Goal: Contribute content: Contribute content

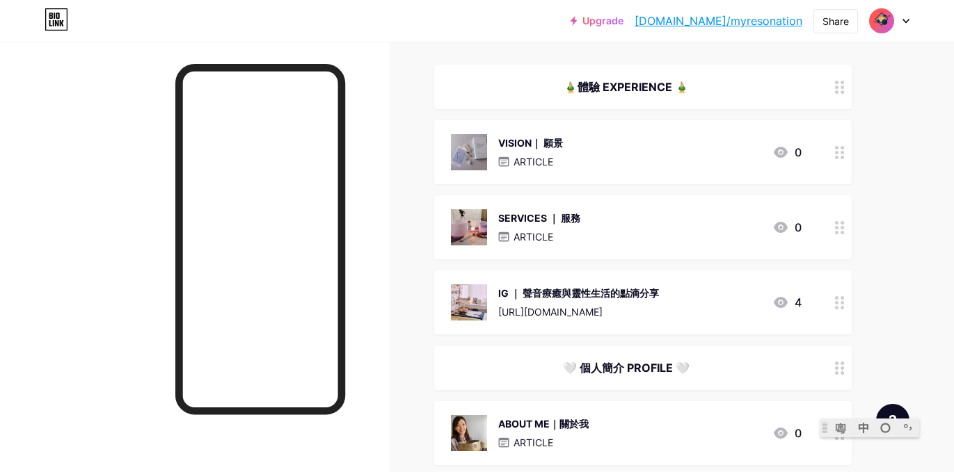
scroll to position [156, 0]
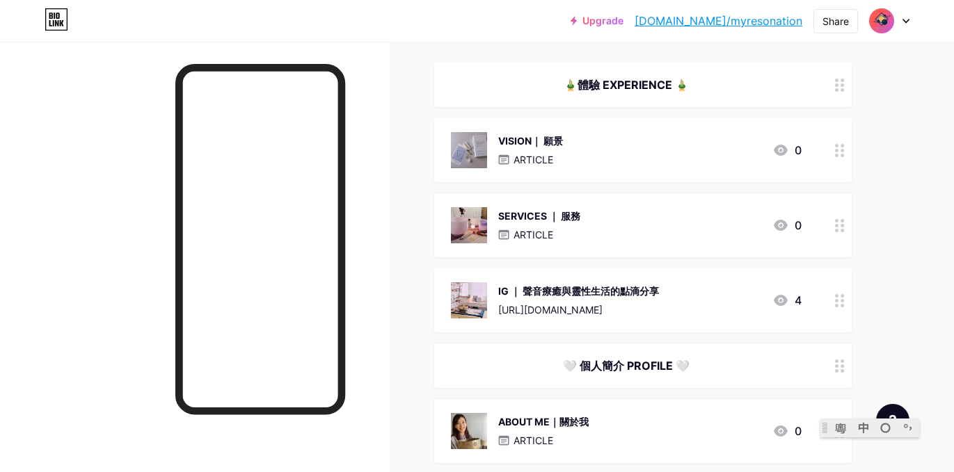
click at [840, 230] on circle at bounding box center [841, 230] width 3 height 3
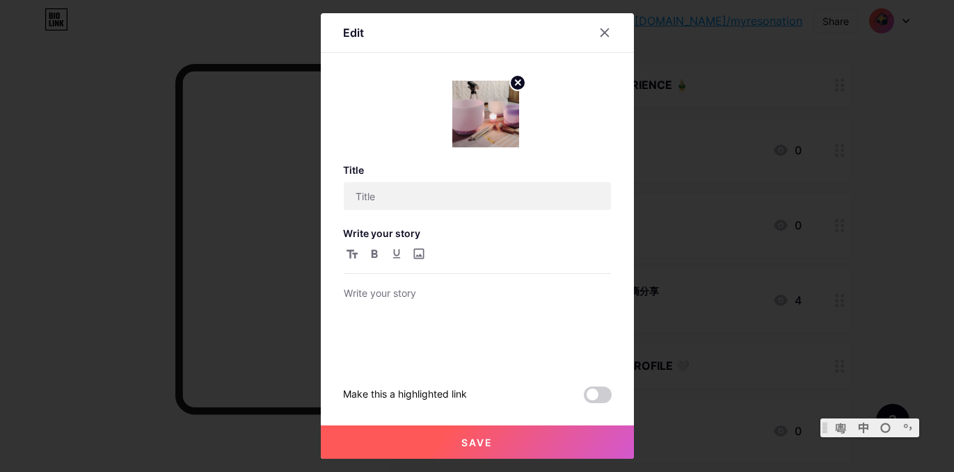
type input "SERVICES ｜ 服務"
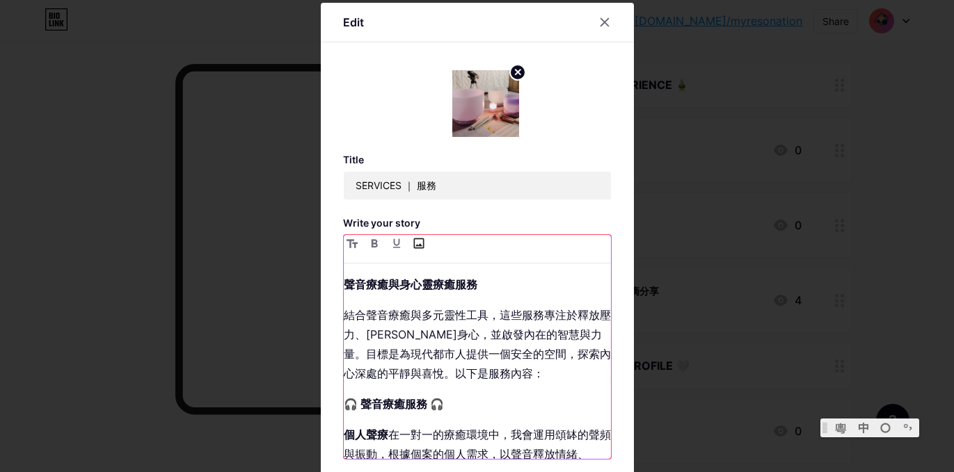
click at [419, 239] on input "file" at bounding box center [418, 243] width 17 height 17
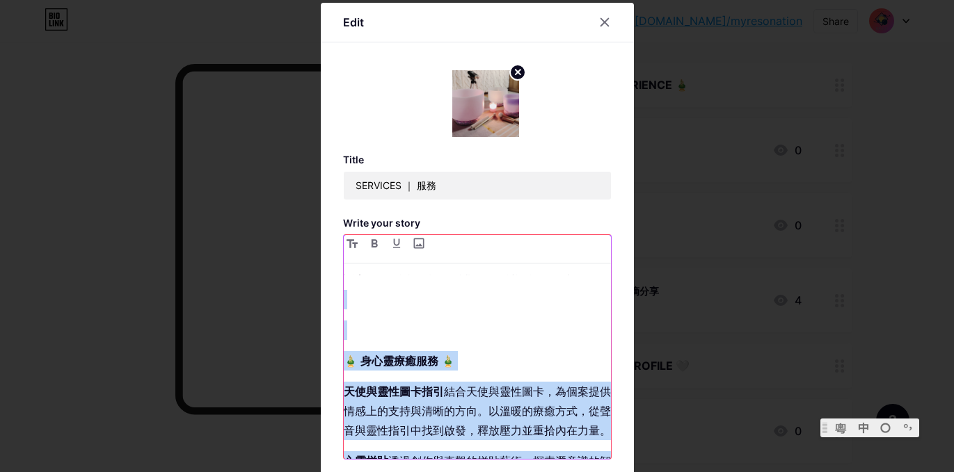
scroll to position [451, 0]
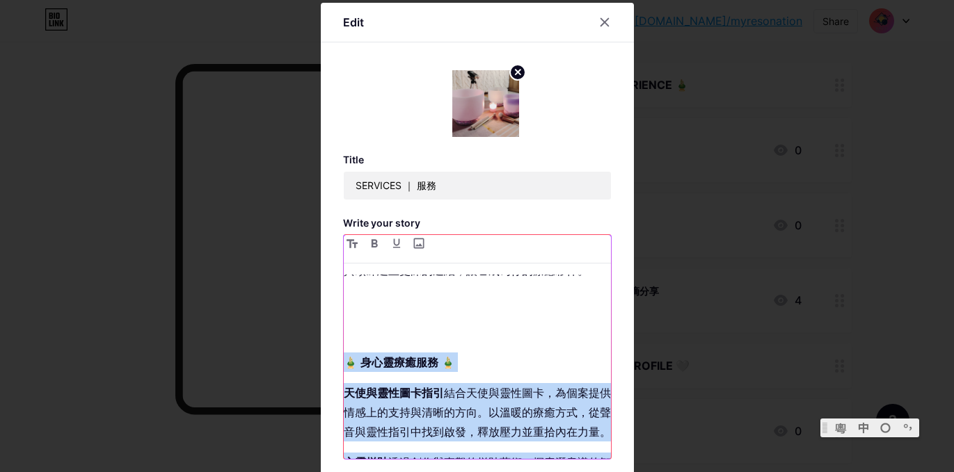
drag, startPoint x: 574, startPoint y: 399, endPoint x: 362, endPoint y: 322, distance: 225.5
click at [362, 322] on div "聲音療癒與身心靈療癒服務 結合聲音療癒與多元靈性工具，這些服務專注於釋放壓力、[PERSON_NAME]身心，並啟發內在的智慧與力量。目標是為現代都市人提供一…" at bounding box center [477, 367] width 267 height 184
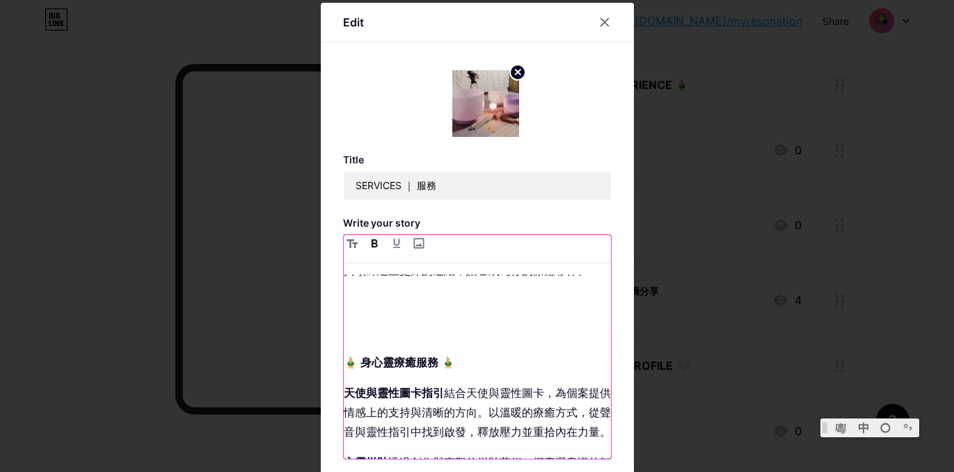
click at [351, 322] on p at bounding box center [477, 331] width 267 height 19
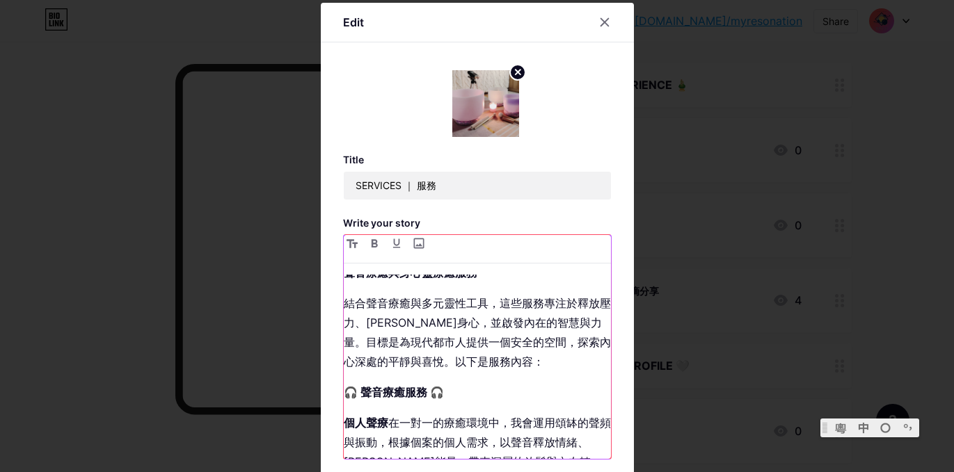
scroll to position [0, 0]
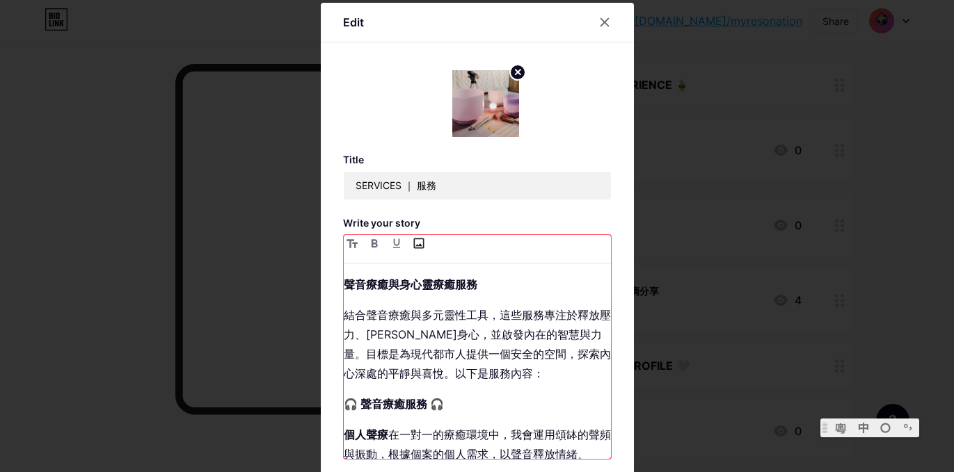
click at [419, 244] on input "file" at bounding box center [418, 243] width 17 height 17
click at [416, 241] on input "file" at bounding box center [418, 243] width 17 height 17
type input "C:\fakepath\1.png"
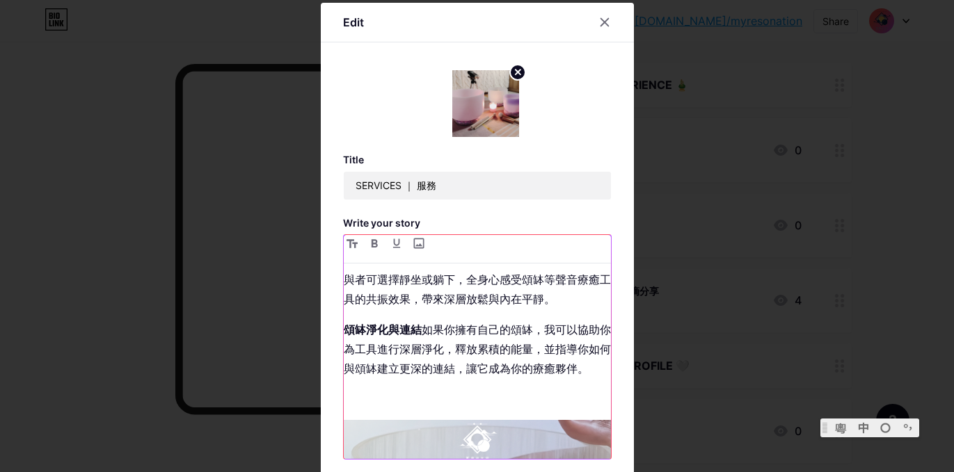
scroll to position [341, 0]
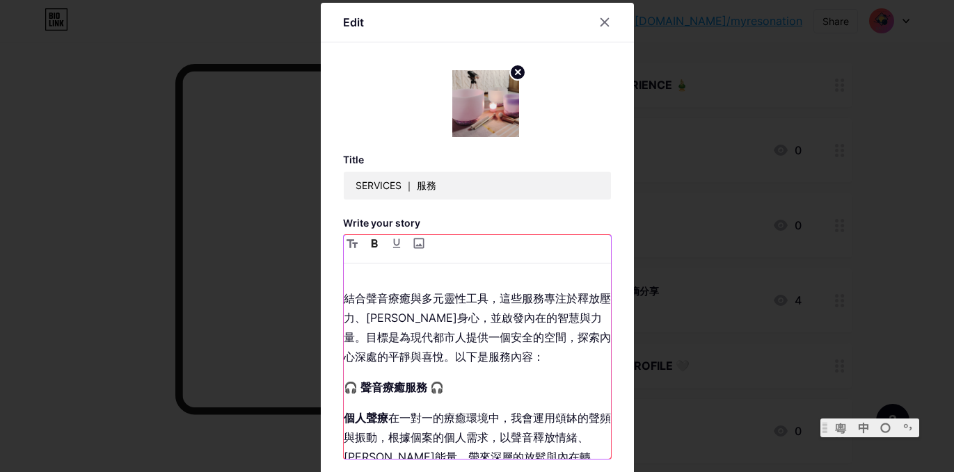
scroll to position [0, 0]
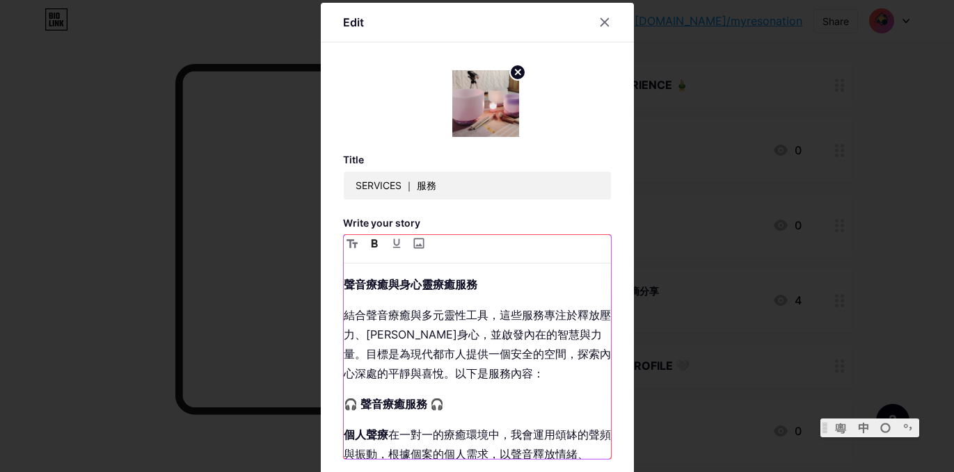
click at [346, 287] on strong "聲音療癒與身心靈療癒服務" at bounding box center [411, 285] width 134 height 14
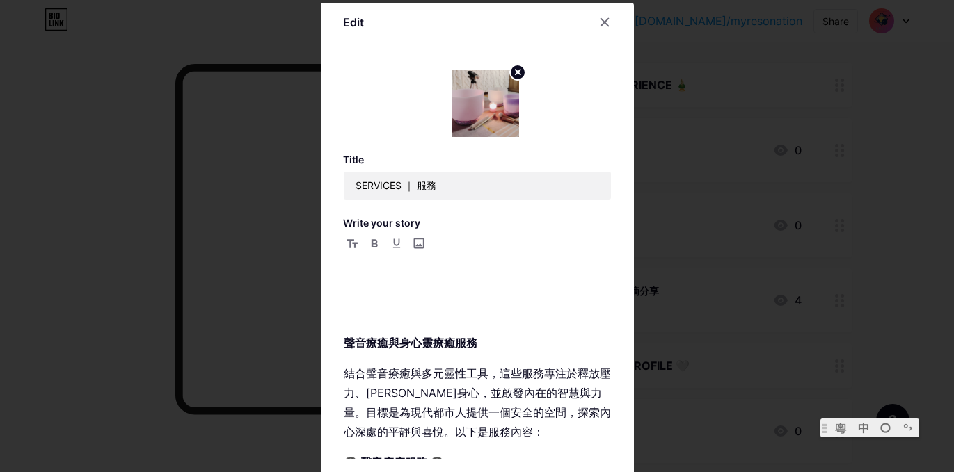
click at [357, 268] on div "聲音療癒與身心靈療癒服務 結合聲音療癒與多元靈性工具，這些服務專注於釋放壓力、[PERSON_NAME]身心，並啟發內在的智慧與力量。目標是為現代都市人提供一…" at bounding box center [477, 347] width 267 height 224
click at [360, 275] on p "聲音療癒與身心靈療癒服務" at bounding box center [477, 314] width 267 height 78
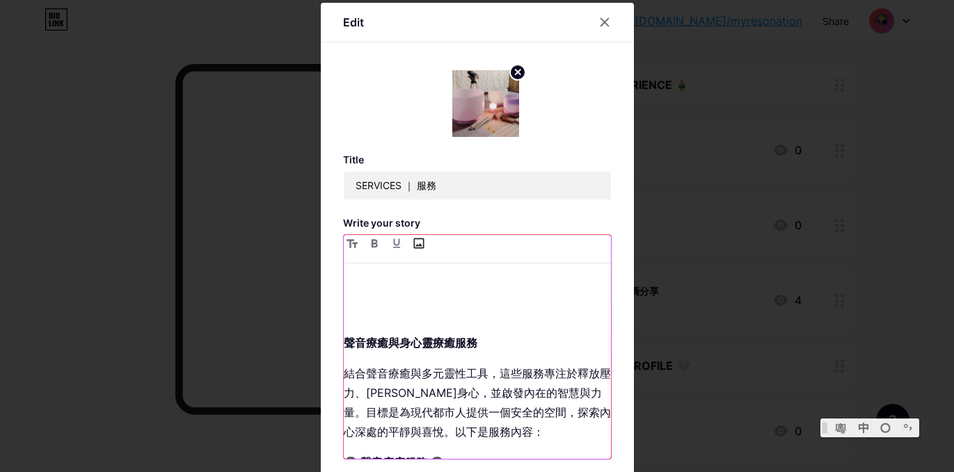
click at [416, 246] on input "file" at bounding box center [418, 243] width 17 height 17
click at [524, 301] on p "聲音療癒與身心靈療癒服務" at bounding box center [477, 314] width 267 height 78
click at [419, 245] on input "file" at bounding box center [418, 243] width 17 height 17
click at [422, 246] on input "file" at bounding box center [418, 243] width 17 height 17
click at [449, 307] on p "聲音療癒與身心靈療癒服務" at bounding box center [477, 314] width 267 height 78
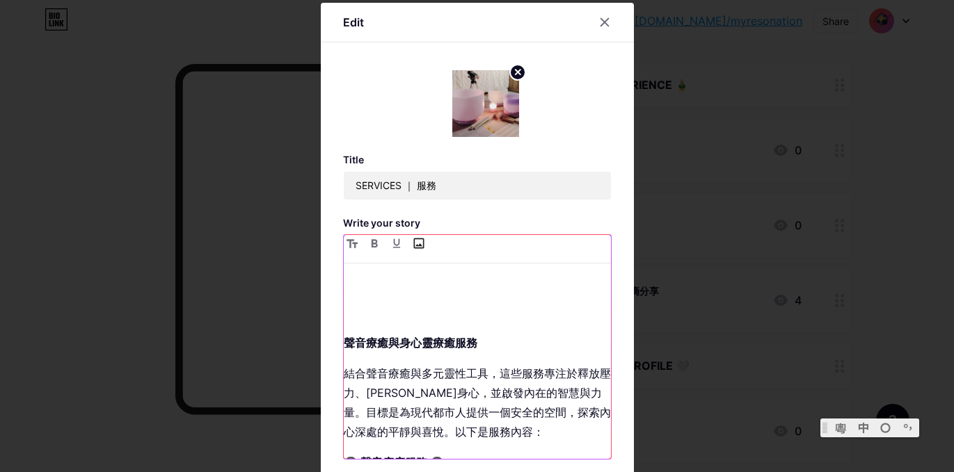
click at [408, 279] on p "聲音療癒與身心靈療癒服務" at bounding box center [477, 314] width 267 height 78
click at [420, 239] on input "file" at bounding box center [418, 243] width 17 height 17
type input "C:\fakepath\1.png"
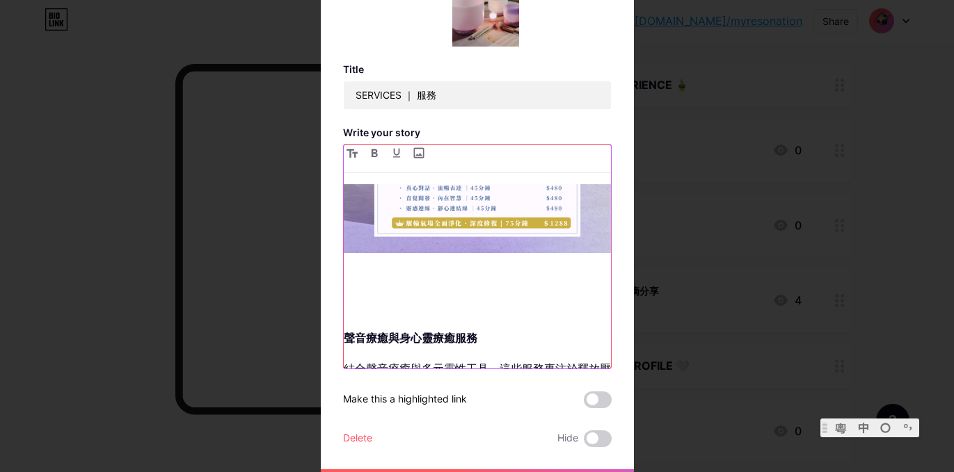
scroll to position [300, 0]
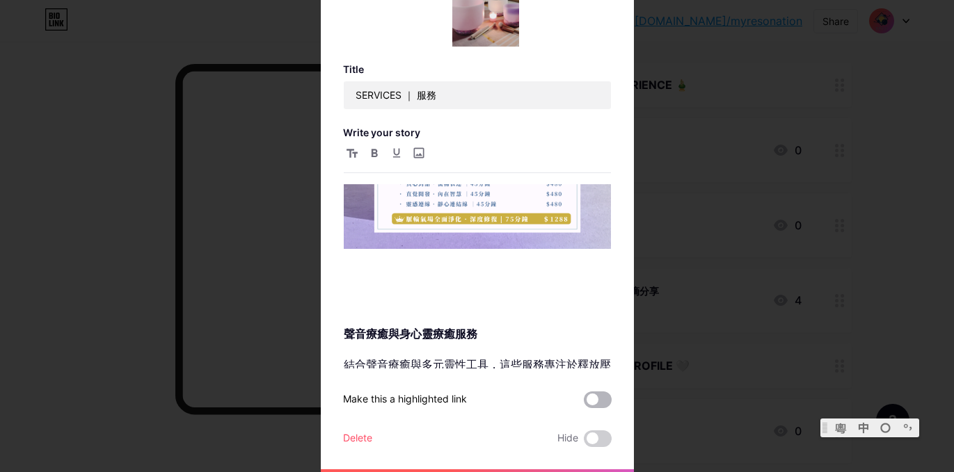
click at [604, 398] on span at bounding box center [598, 400] width 28 height 17
click at [584, 403] on input "checkbox" at bounding box center [584, 403] width 0 height 0
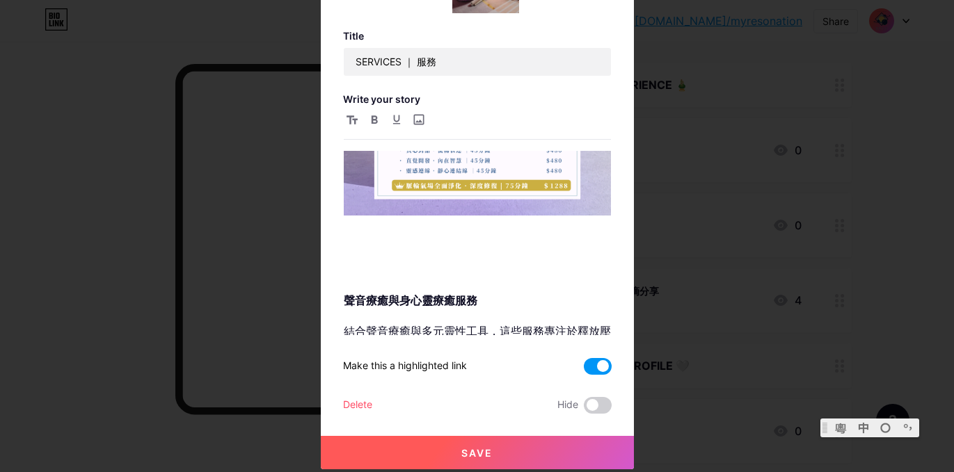
click at [527, 449] on button "Save" at bounding box center [477, 452] width 313 height 33
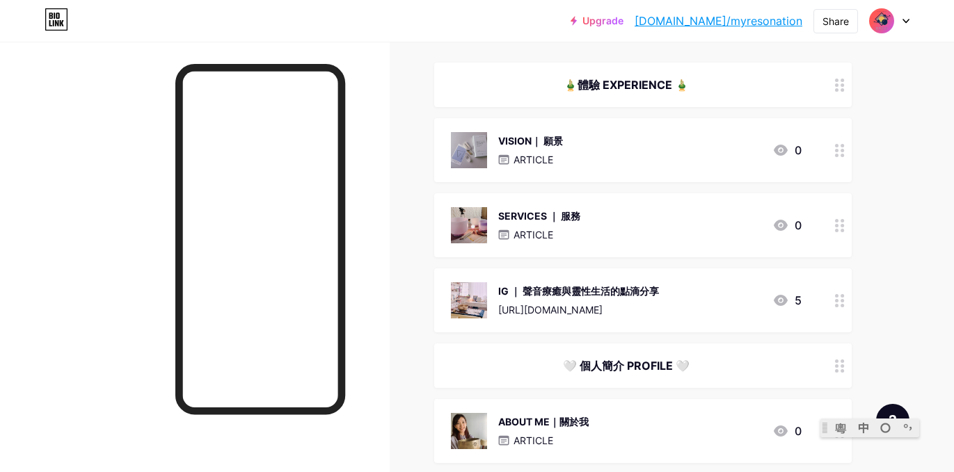
click at [835, 230] on circle at bounding box center [836, 230] width 3 height 3
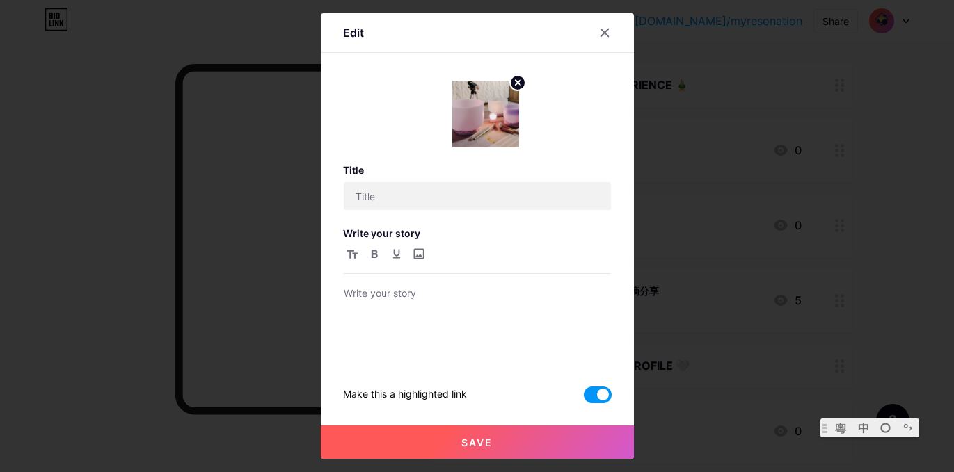
type input "SERVICES ｜ 服務"
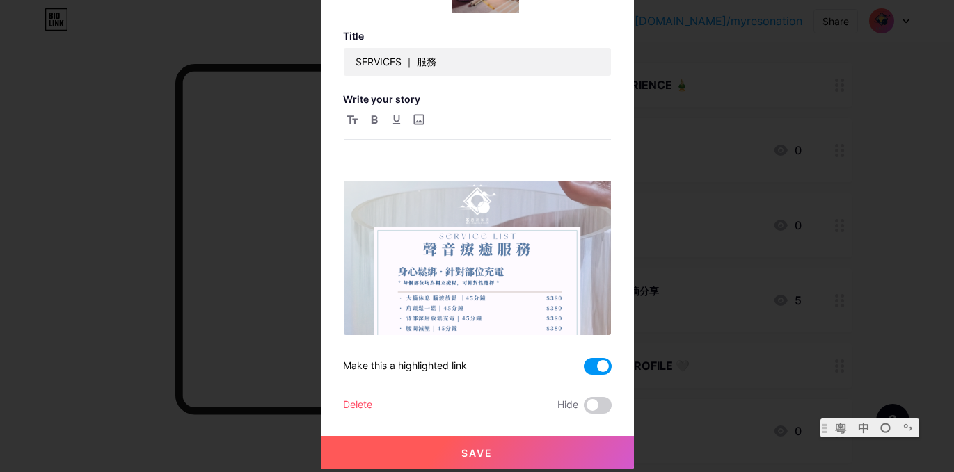
click at [599, 371] on span at bounding box center [598, 366] width 28 height 17
click at [584, 370] on input "checkbox" at bounding box center [584, 370] width 0 height 0
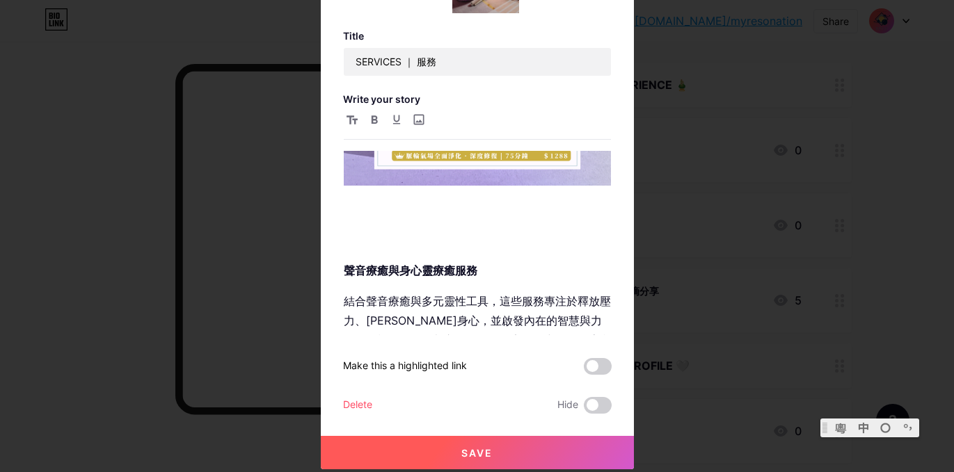
scroll to position [351, 0]
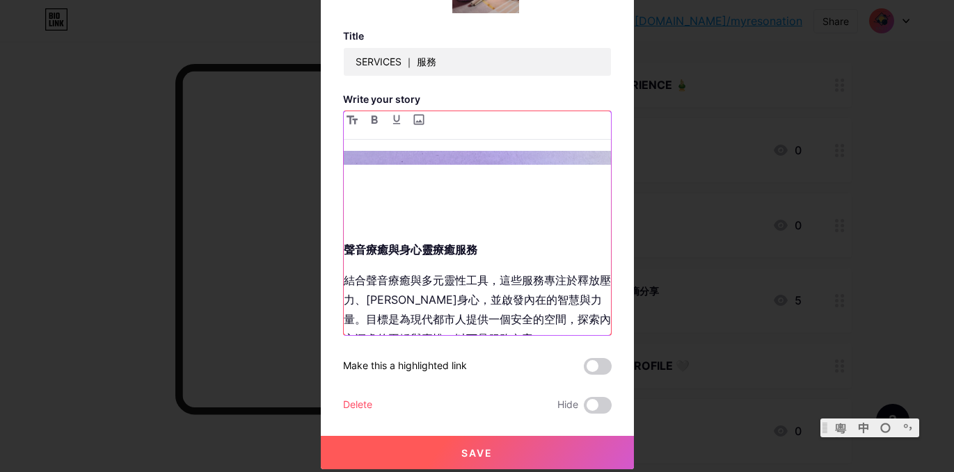
click at [435, 225] on p "聲音療癒與身心靈療癒服務" at bounding box center [477, 221] width 267 height 78
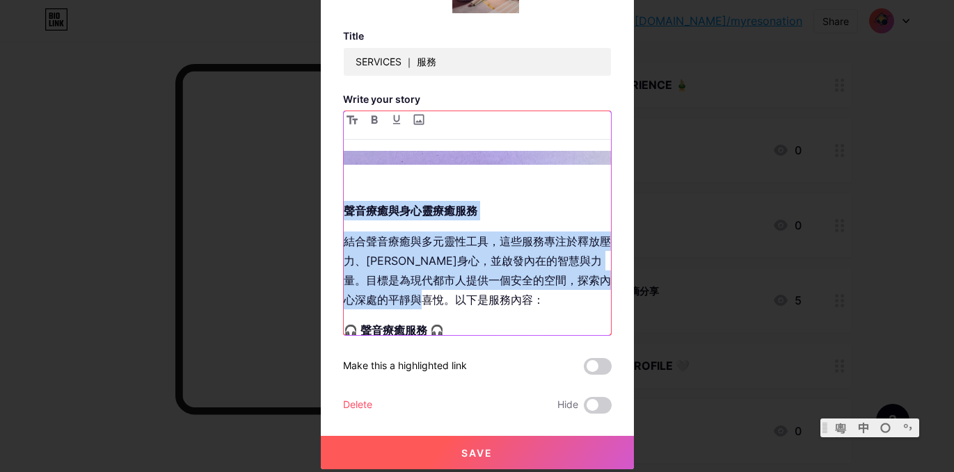
drag, startPoint x: 472, startPoint y: 303, endPoint x: 345, endPoint y: 206, distance: 159.3
click at [345, 206] on div "聲音療癒與身心靈療癒服務 結合聲音療癒與多元靈性工具，這些服務專注於釋放壓力、[PERSON_NAME]身心，並啟發內在的智慧與力量。目標是為現代都市人提供一…" at bounding box center [477, 243] width 267 height 184
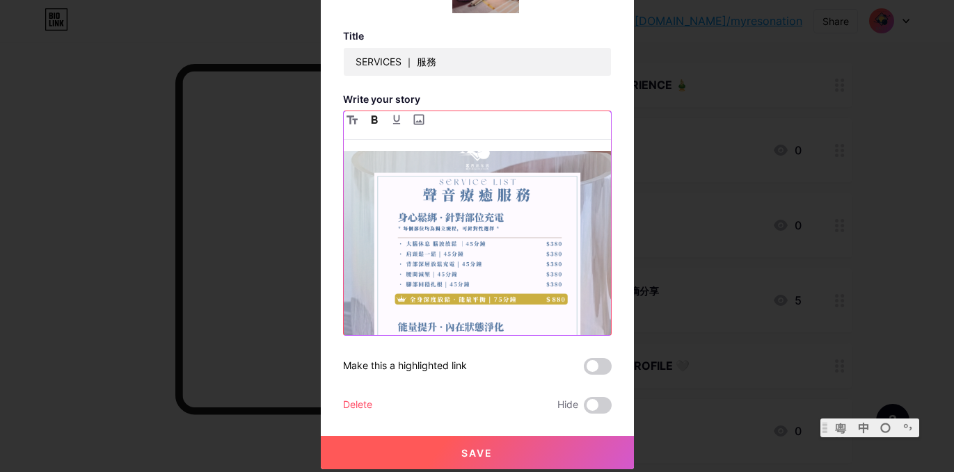
scroll to position [0, 0]
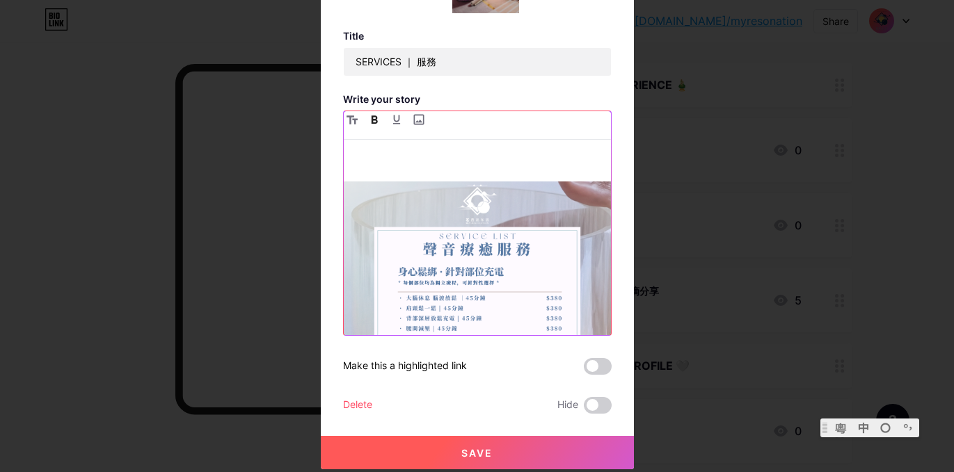
click at [397, 156] on p at bounding box center [477, 160] width 267 height 19
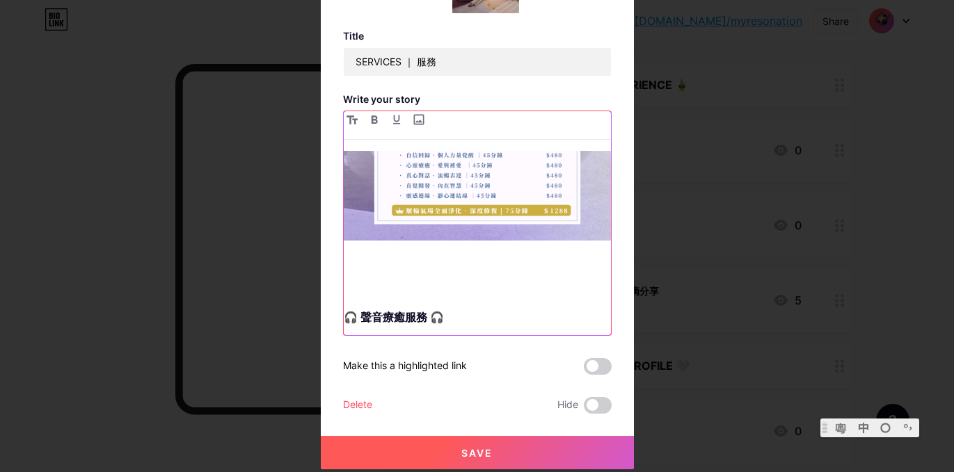
scroll to position [365, 0]
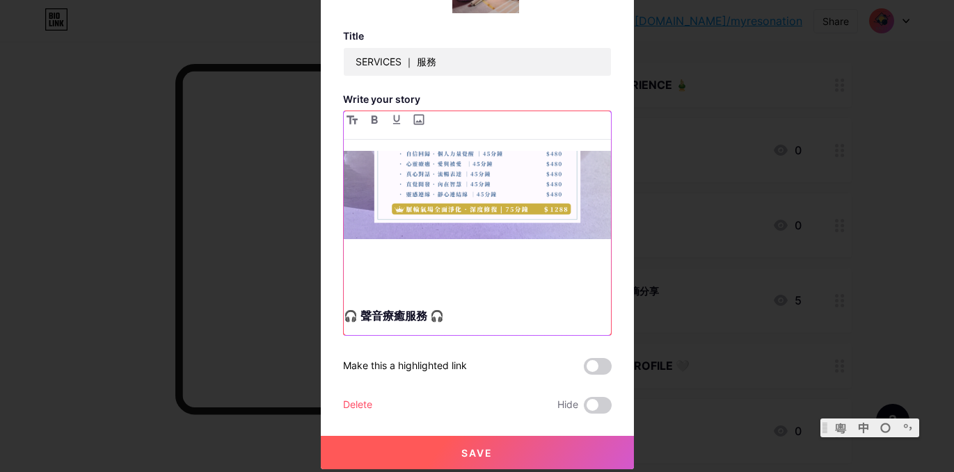
click at [403, 266] on p at bounding box center [477, 275] width 267 height 39
click at [424, 114] on input "file" at bounding box center [418, 119] width 17 height 17
click at [536, 210] on img at bounding box center [477, 72] width 267 height 334
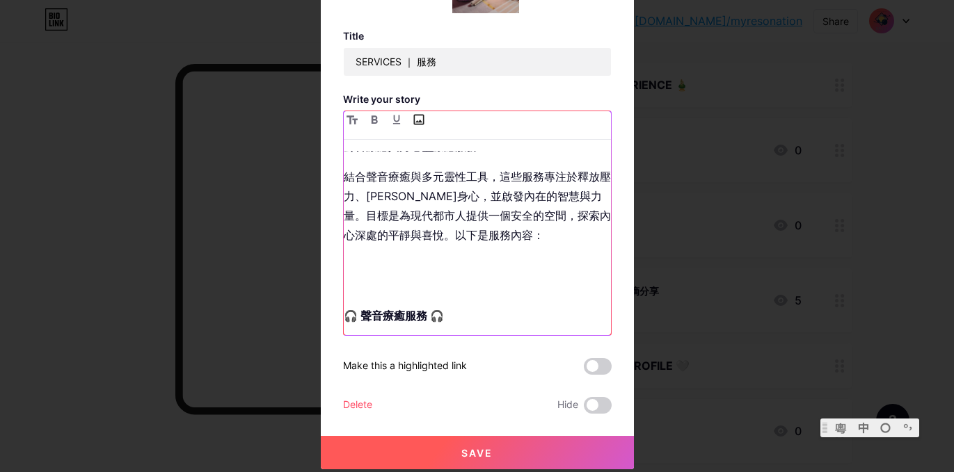
click at [419, 119] on input "file" at bounding box center [418, 119] width 17 height 17
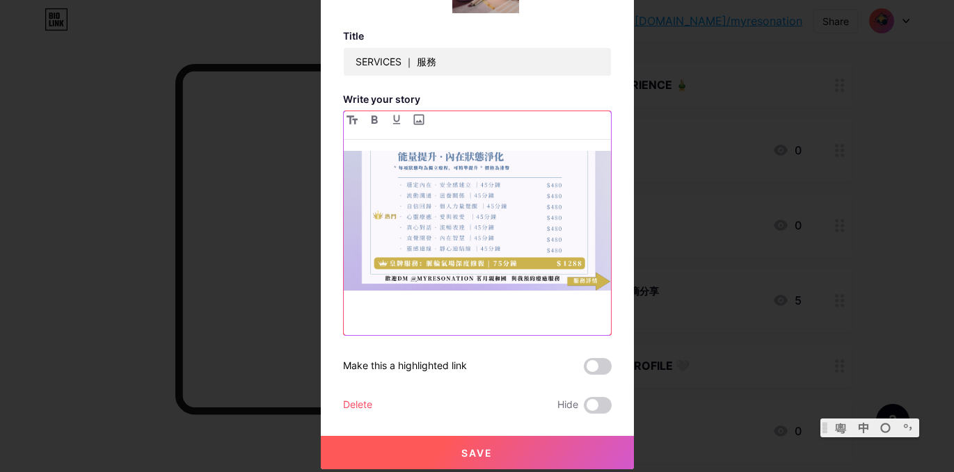
scroll to position [390, 0]
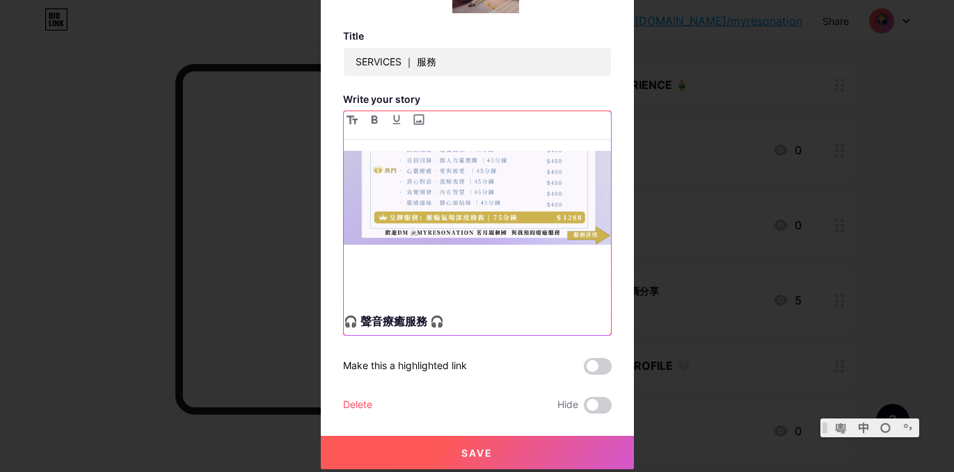
click at [374, 273] on p at bounding box center [477, 281] width 267 height 39
click at [367, 300] on div "聲音療癒與身心靈療癒服務 結合聲音療癒與多元靈性工具，這些服務專注於釋放壓力、[PERSON_NAME]身心，並啟發內在的智慧與力量。目標是為現代都市人提供一…" at bounding box center [477, 243] width 267 height 184
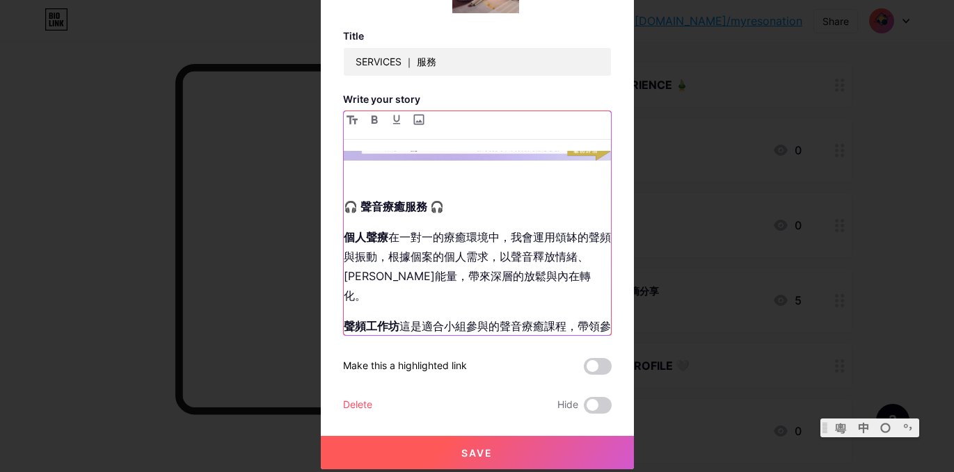
scroll to position [498, 0]
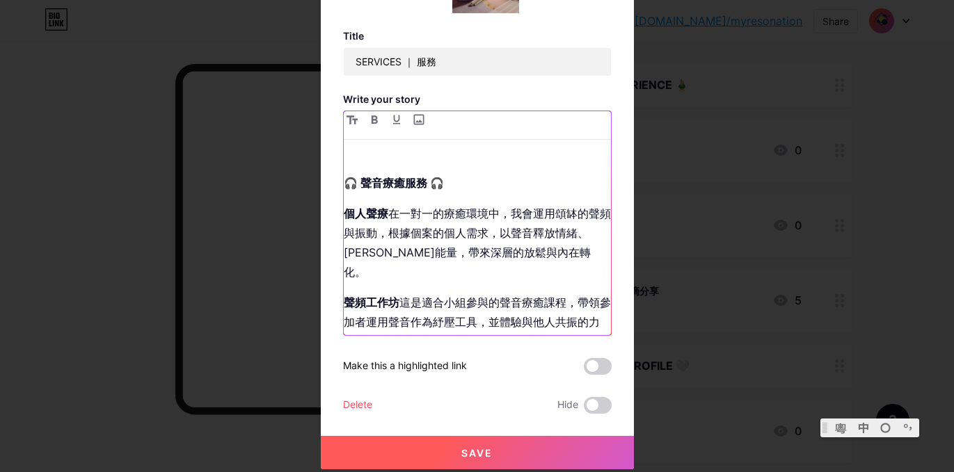
click at [535, 255] on p "個人聲療 在一對一的療癒環境中，我會運用頌缽的聲頻與振動，根據個案的個人需求，以聲音釋放情緒、[PERSON_NAME]能量，帶來深層的放鬆與內在轉化。" at bounding box center [477, 243] width 267 height 78
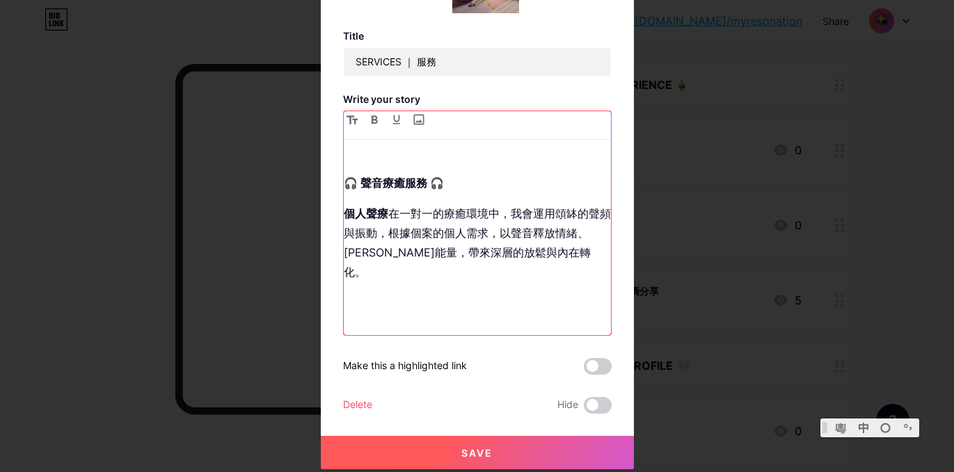
click at [355, 277] on p "個人聲療 在一對一的療癒環境中，我會運用頌缽的聲頻與振動，根據個案的個人需求，以聲音釋放情緒、[PERSON_NAME]能量，帶來深層的放鬆與內在轉化。" at bounding box center [477, 282] width 267 height 156
click at [420, 119] on input "file" at bounding box center [418, 119] width 17 height 17
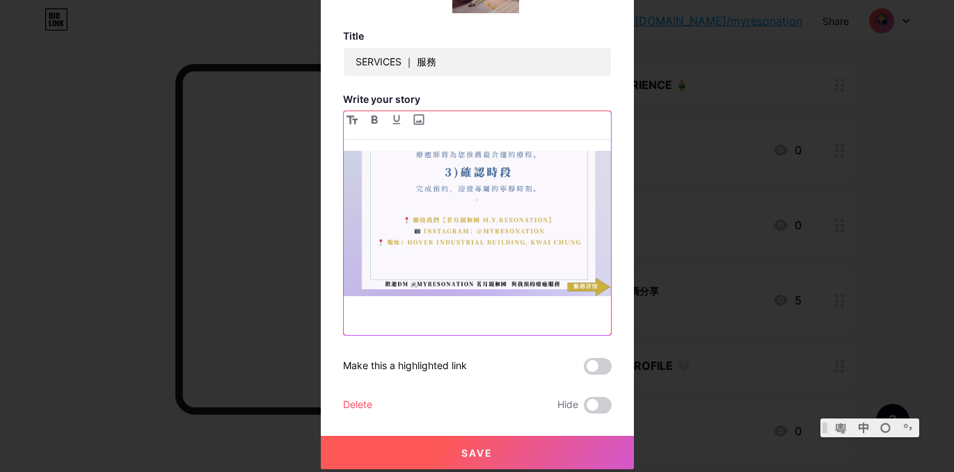
scroll to position [850, 0]
click at [419, 122] on input "file" at bounding box center [418, 119] width 17 height 17
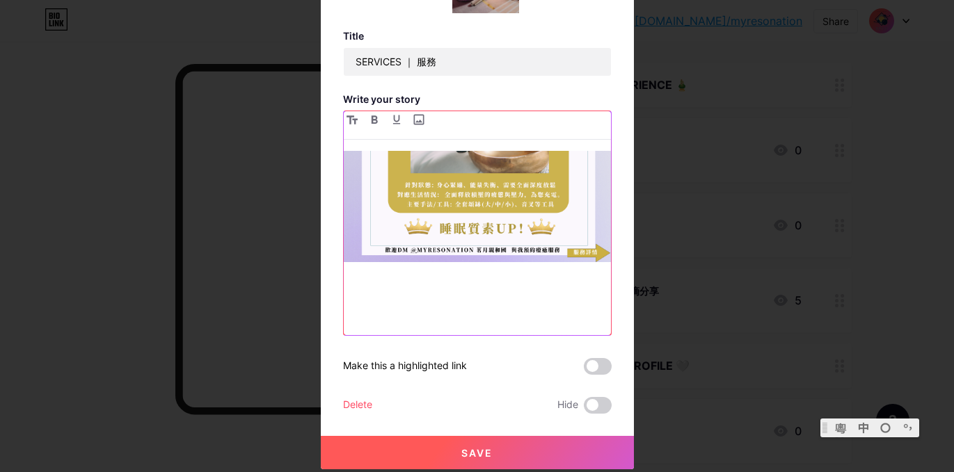
scroll to position [1268, 0]
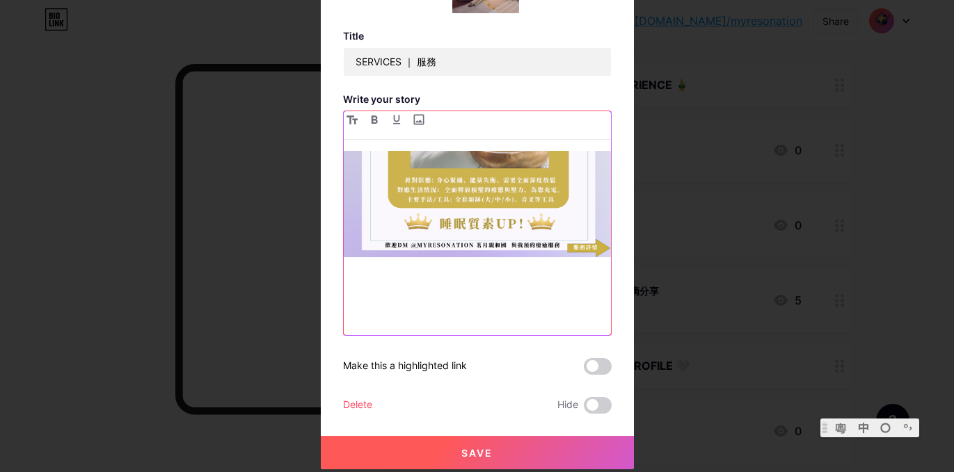
click at [456, 274] on p at bounding box center [477, 313] width 267 height 78
click at [416, 120] on input "file" at bounding box center [418, 119] width 17 height 17
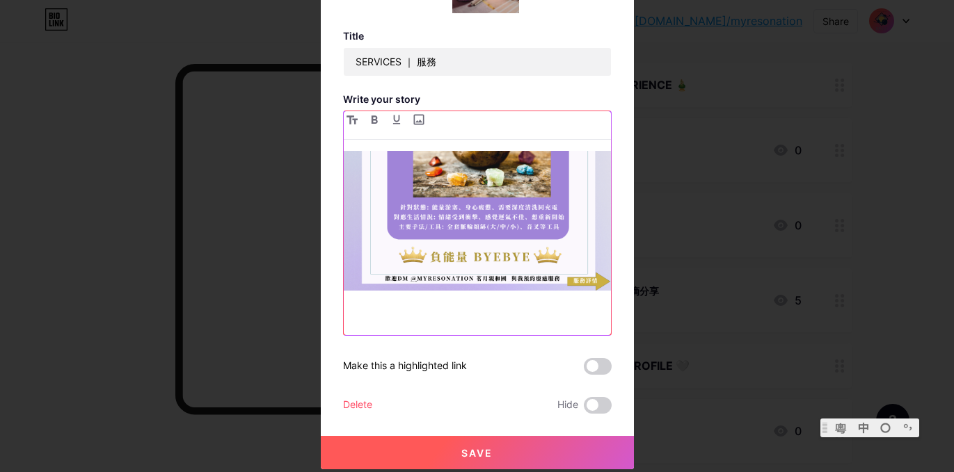
scroll to position [1618, 0]
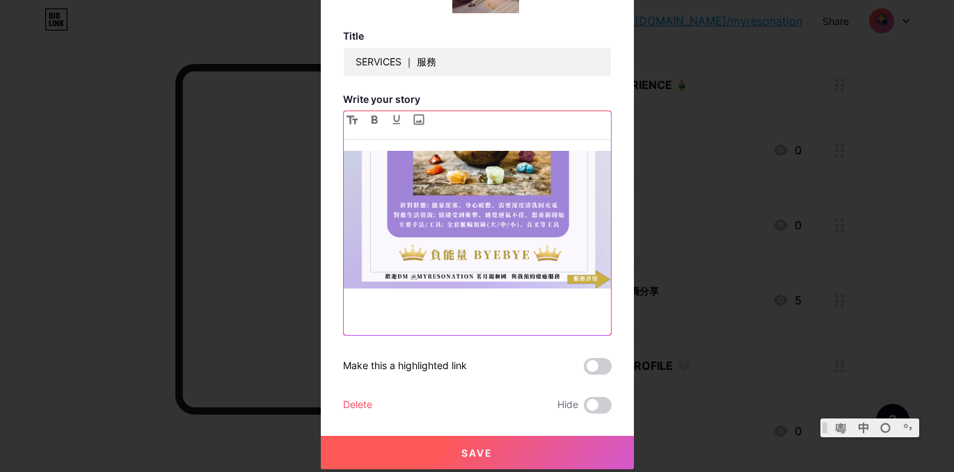
click at [408, 305] on p at bounding box center [477, 344] width 267 height 78
click at [418, 122] on input "file" at bounding box center [418, 119] width 17 height 17
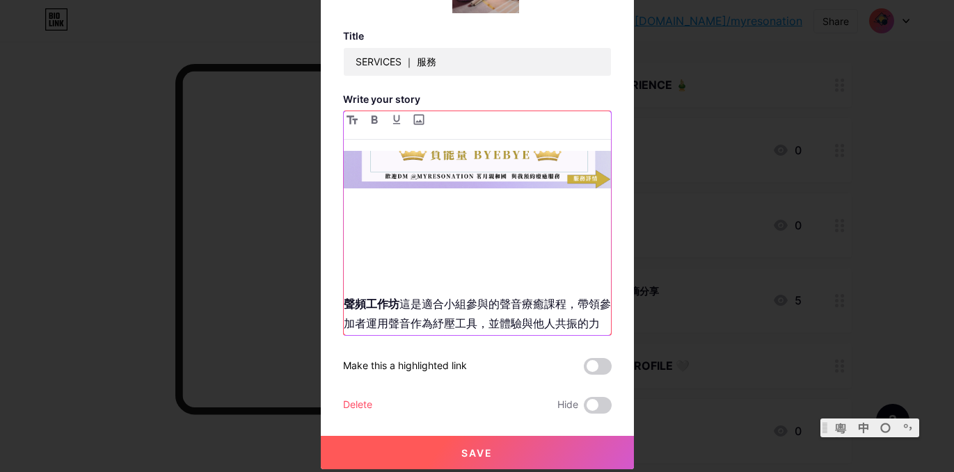
scroll to position [1730, 0]
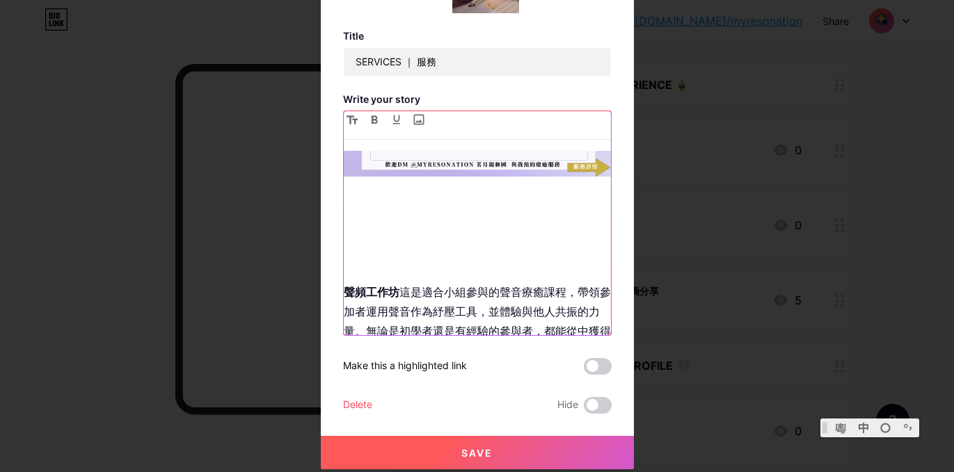
click at [501, 217] on p at bounding box center [477, 232] width 267 height 78
click at [496, 193] on p at bounding box center [477, 232] width 267 height 78
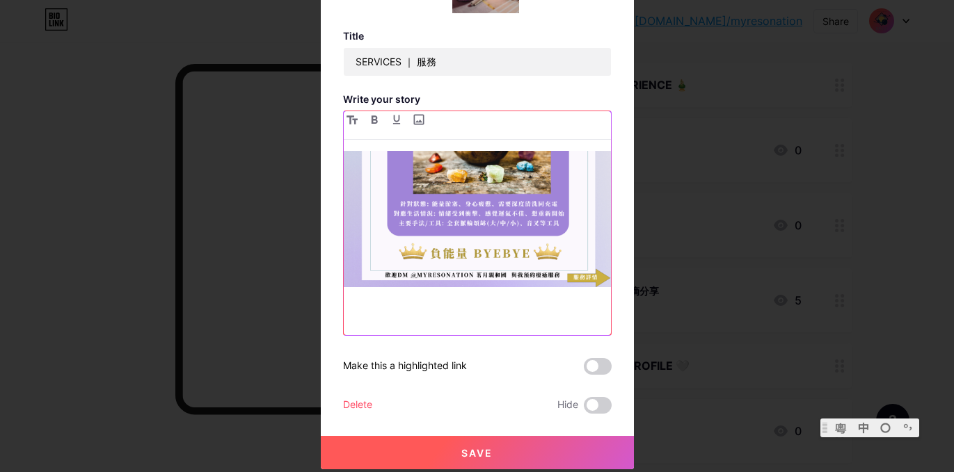
scroll to position [1629, 0]
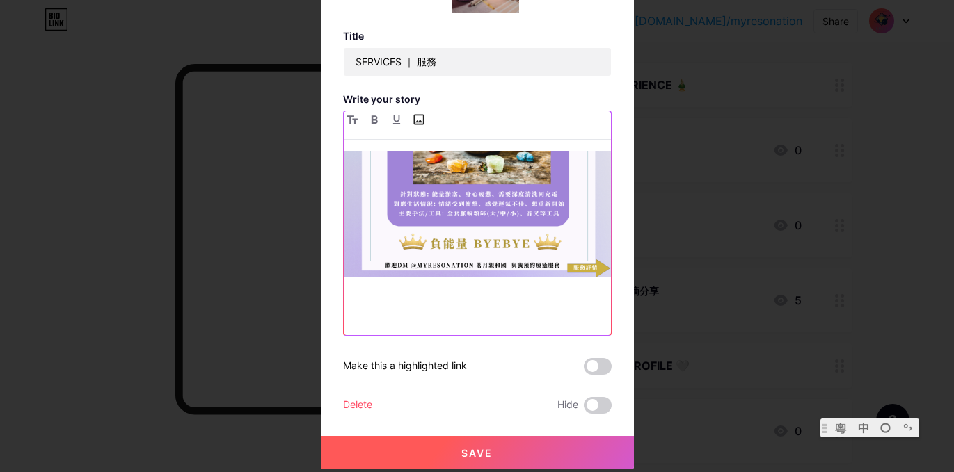
click at [419, 120] on input "file" at bounding box center [418, 119] width 17 height 17
type input "C:\fakepath\6.png"
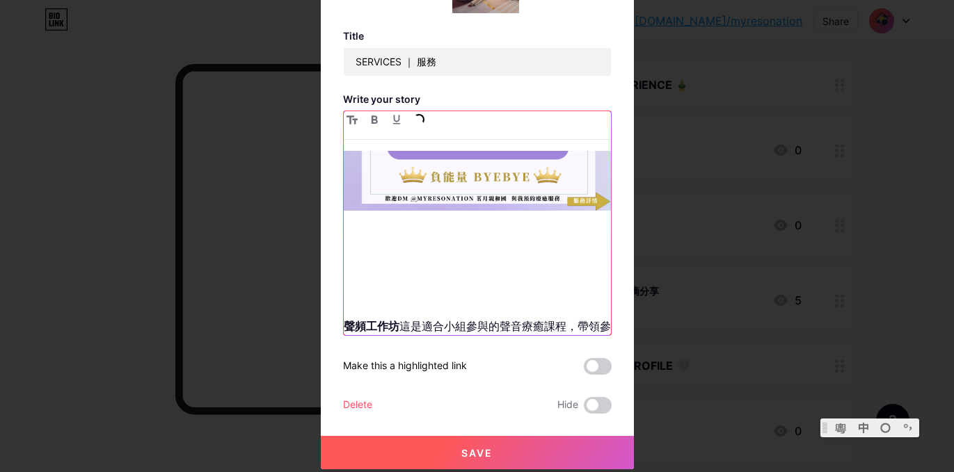
scroll to position [1697, 0]
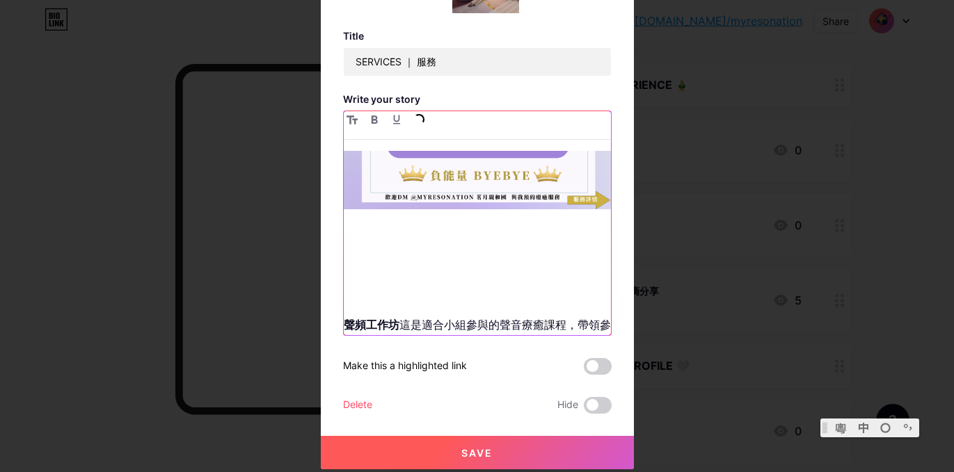
click at [478, 236] on p at bounding box center [477, 265] width 267 height 78
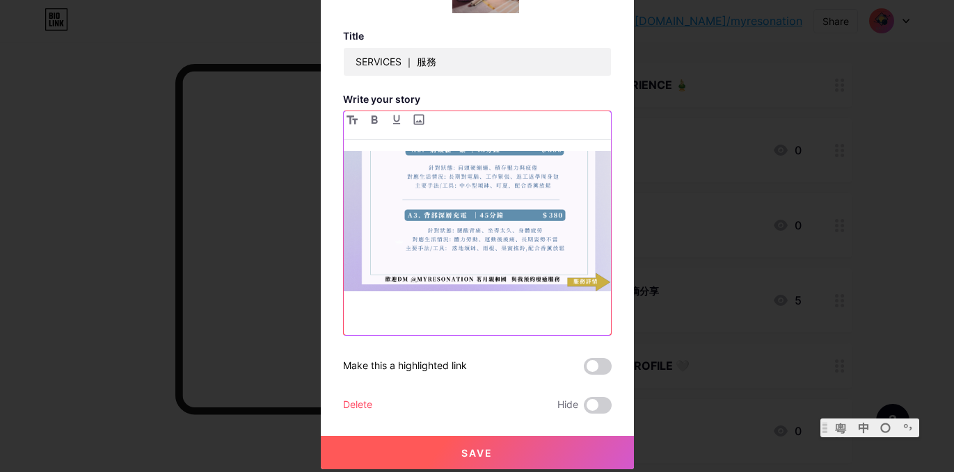
scroll to position [2059, 0]
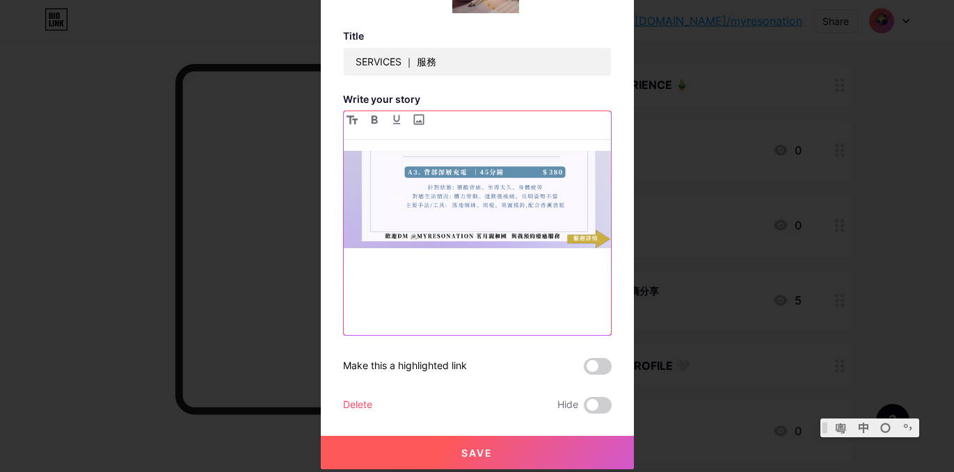
click at [351, 300] on p at bounding box center [477, 294] width 267 height 58
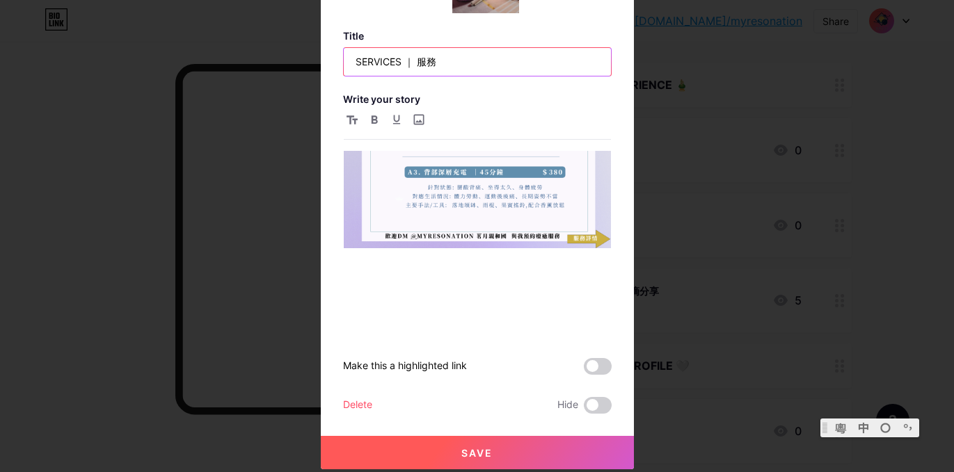
click at [355, 63] on input "SERVICES ｜ 服務" at bounding box center [477, 62] width 267 height 28
click at [418, 66] on input "SERVICES ｜ 服務" at bounding box center [477, 62] width 267 height 28
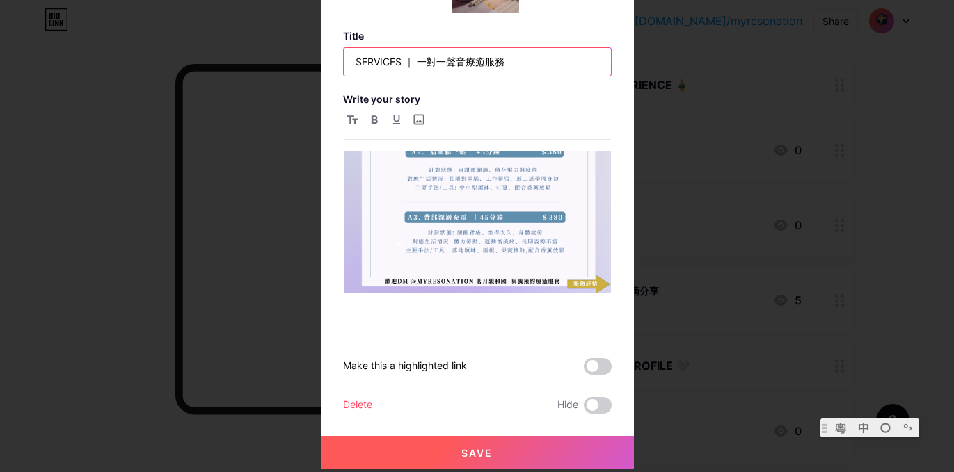
scroll to position [2018, 0]
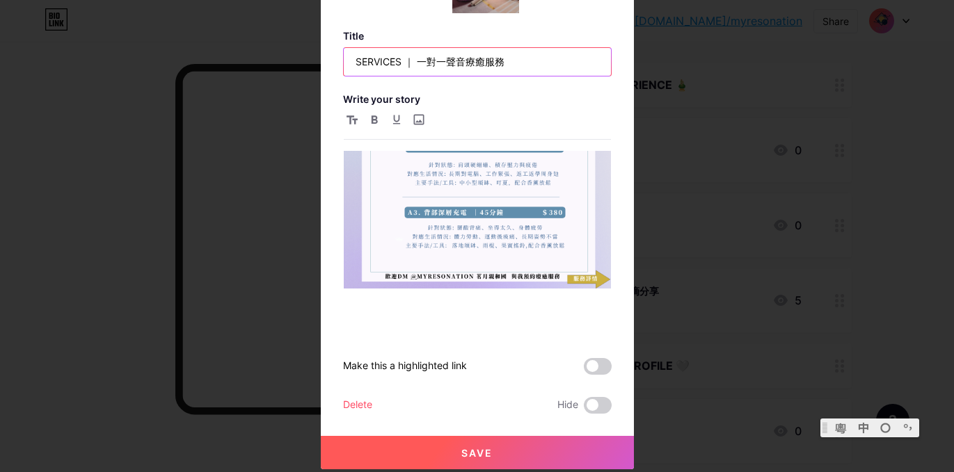
type input "SERVICES ｜ 一對一聲音療癒服務"
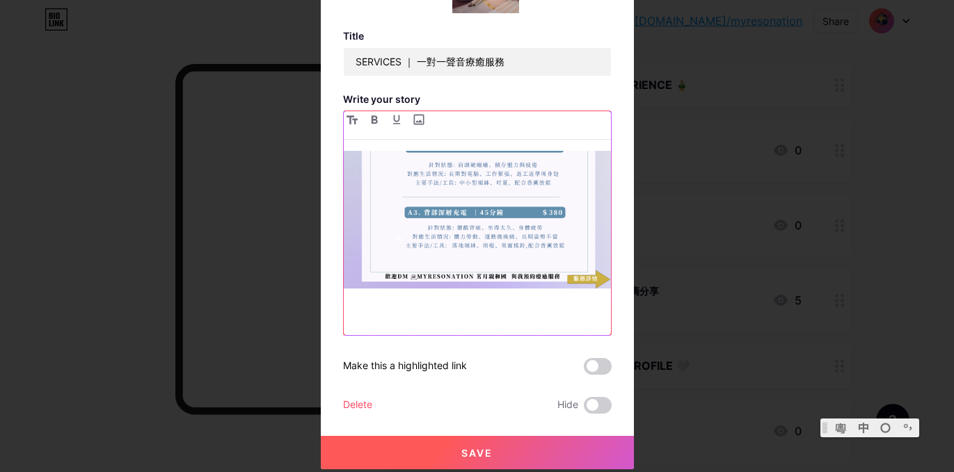
click at [403, 305] on p at bounding box center [477, 334] width 267 height 58
click at [419, 120] on input "file" at bounding box center [418, 119] width 17 height 17
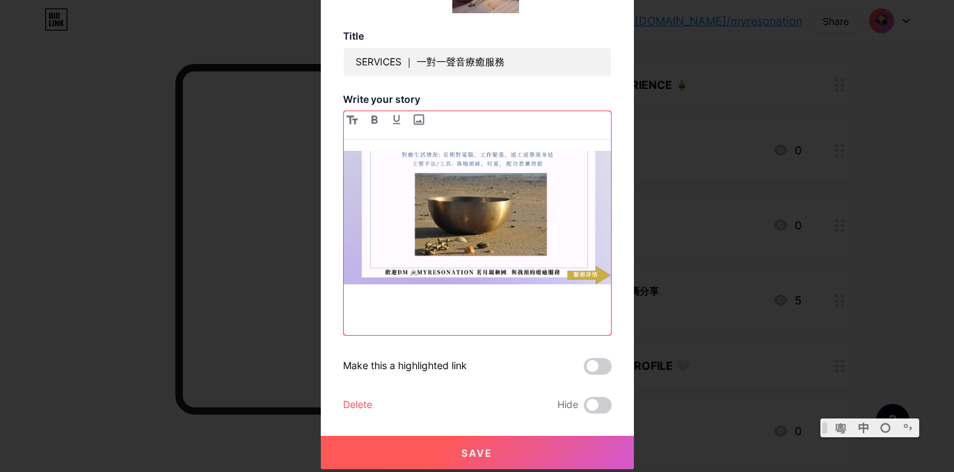
scroll to position [2407, 0]
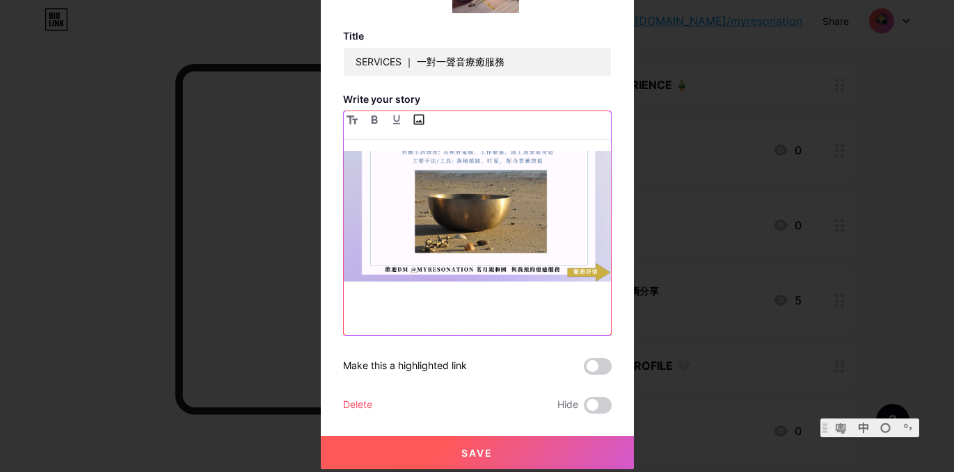
click at [420, 126] on input "file" at bounding box center [418, 119] width 17 height 17
type input "C:\fakepath\8.png"
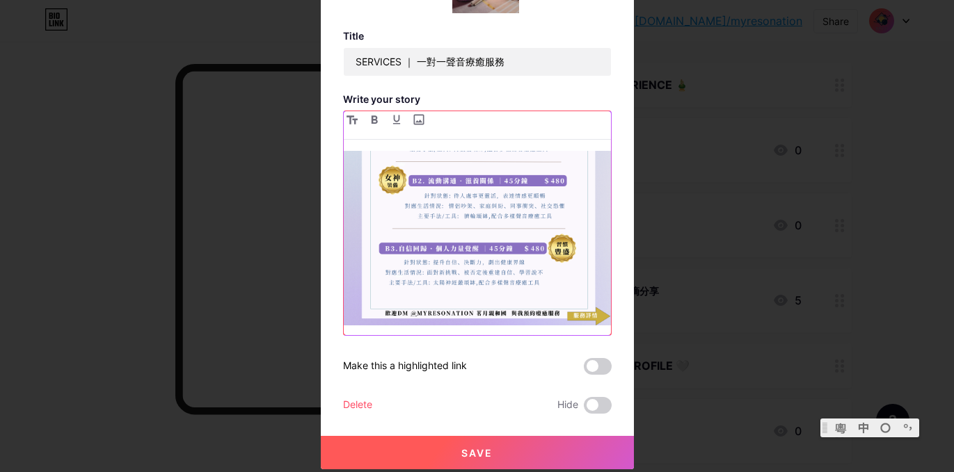
scroll to position [2794, 0]
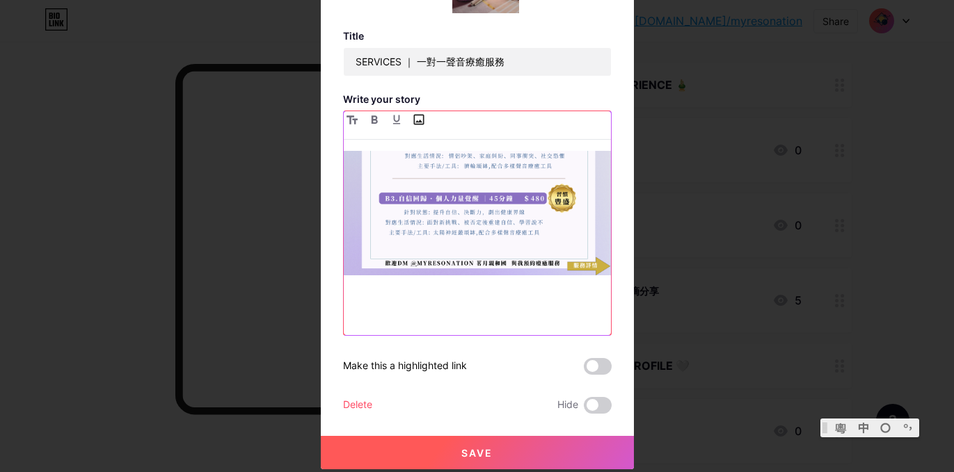
click at [421, 122] on input "file" at bounding box center [418, 119] width 17 height 17
click at [568, 301] on p at bounding box center [477, 321] width 267 height 58
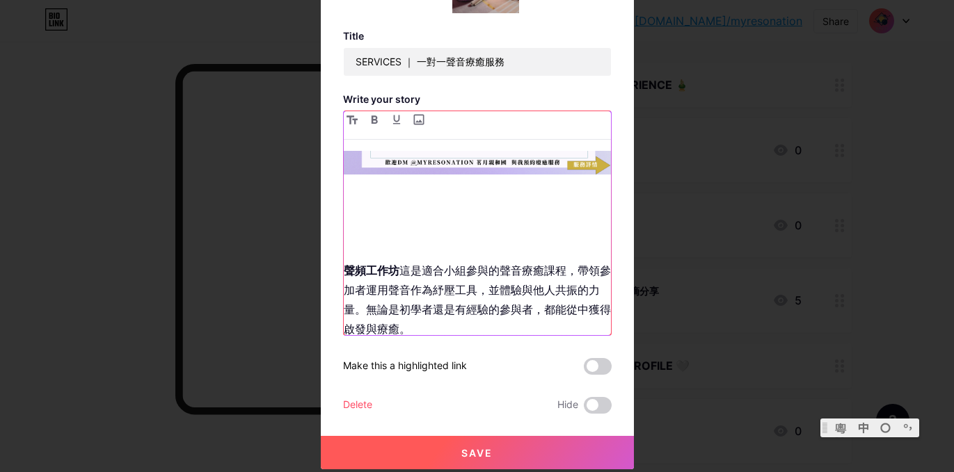
scroll to position [2914, 0]
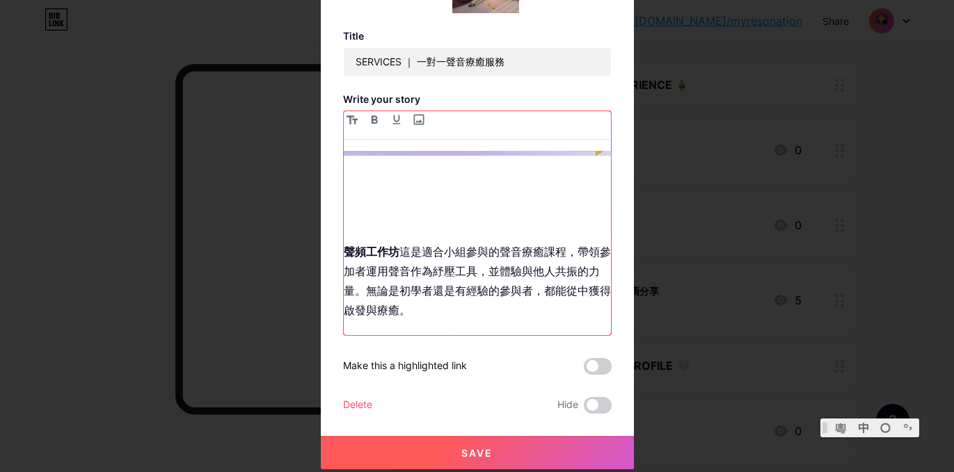
click at [416, 172] on p at bounding box center [477, 201] width 267 height 58
click at [417, 125] on input "file" at bounding box center [418, 119] width 17 height 17
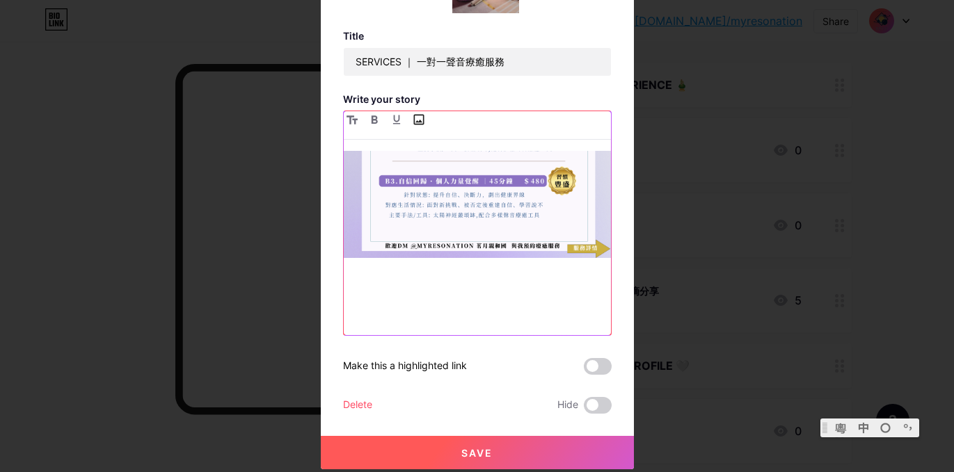
scroll to position [2808, 0]
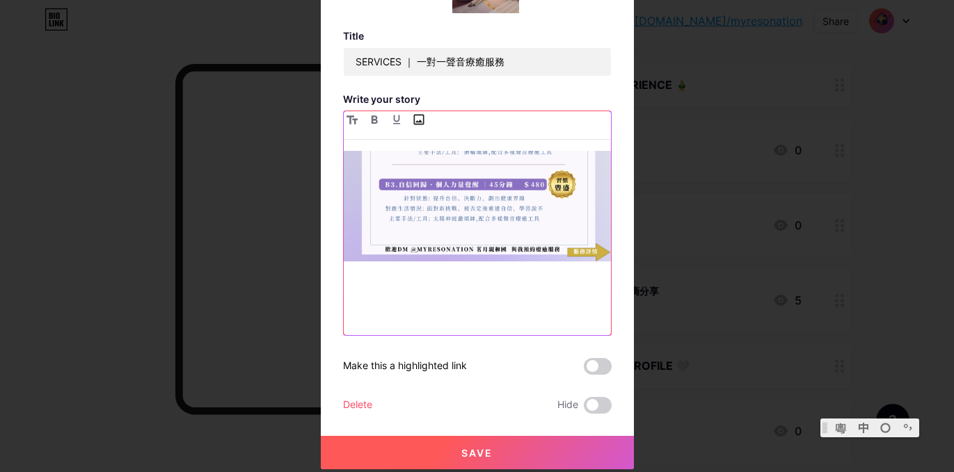
click at [423, 119] on input "file" at bounding box center [418, 119] width 17 height 17
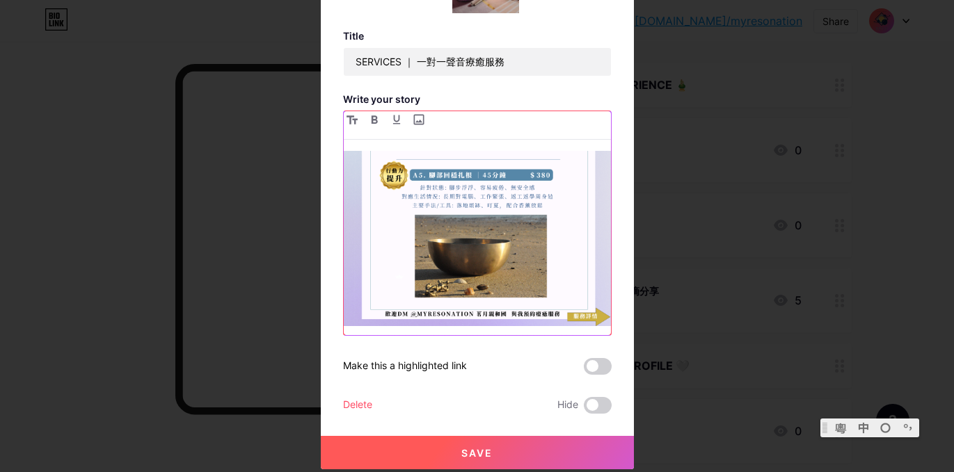
scroll to position [3169, 0]
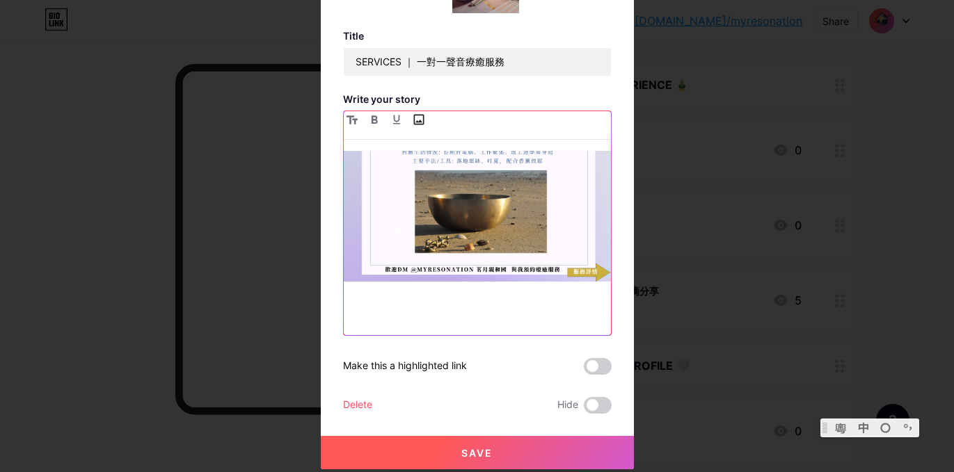
click at [417, 122] on input "file" at bounding box center [418, 119] width 17 height 17
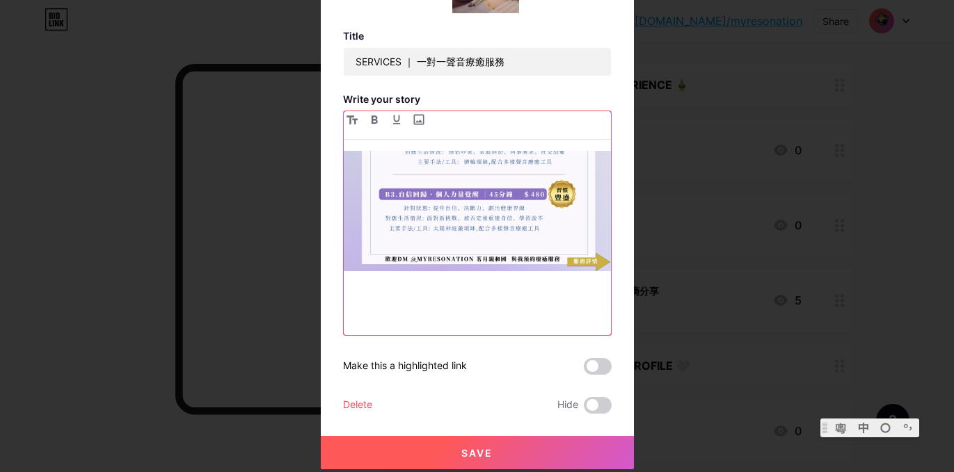
scroll to position [3572, 0]
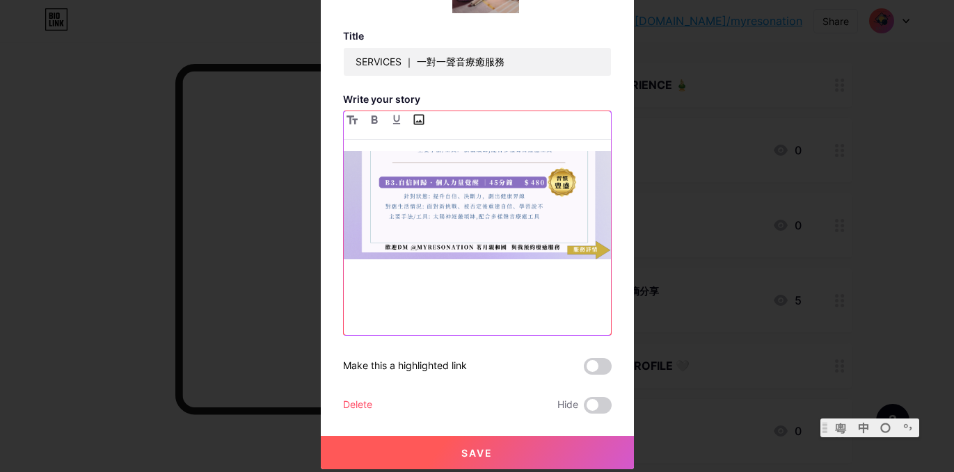
click at [421, 118] on input "file" at bounding box center [418, 119] width 17 height 17
type input "C:\fakepath\9.png"
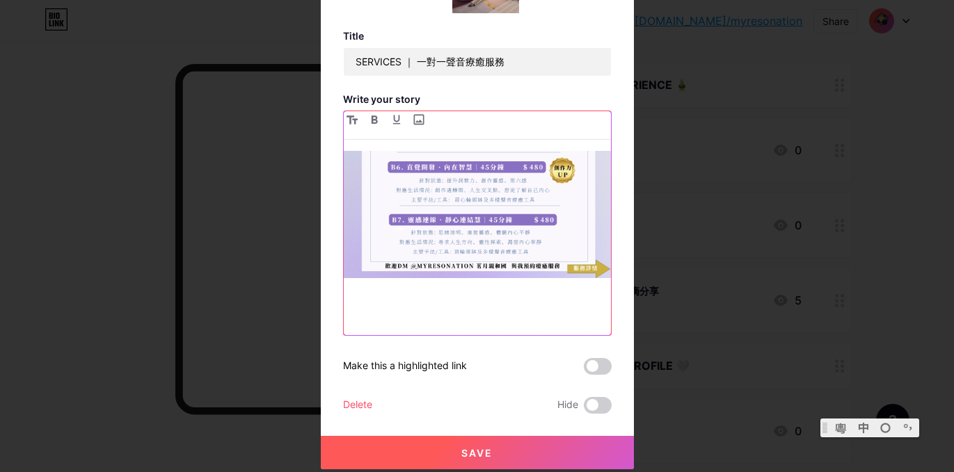
scroll to position [3946, 0]
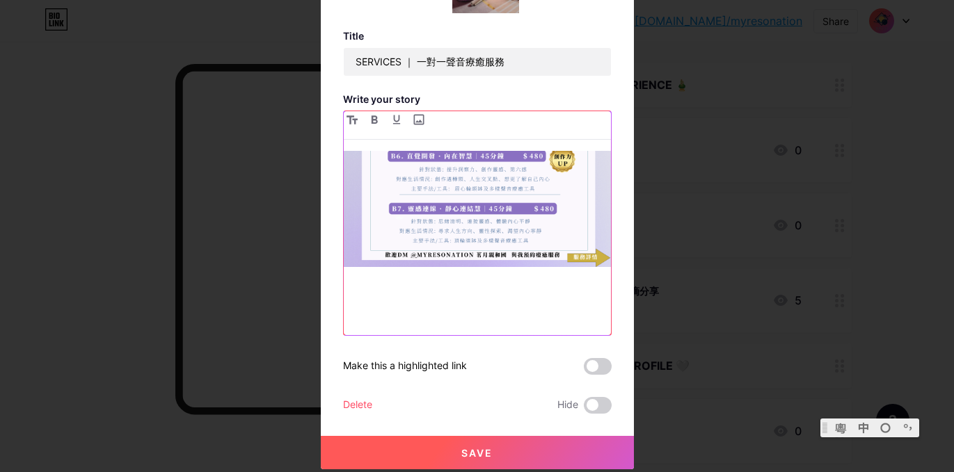
click at [442, 284] on p at bounding box center [477, 313] width 267 height 58
click at [419, 121] on input "file" at bounding box center [418, 119] width 17 height 17
click at [418, 120] on input "file" at bounding box center [418, 119] width 17 height 17
type input "C:\fakepath\10.png"
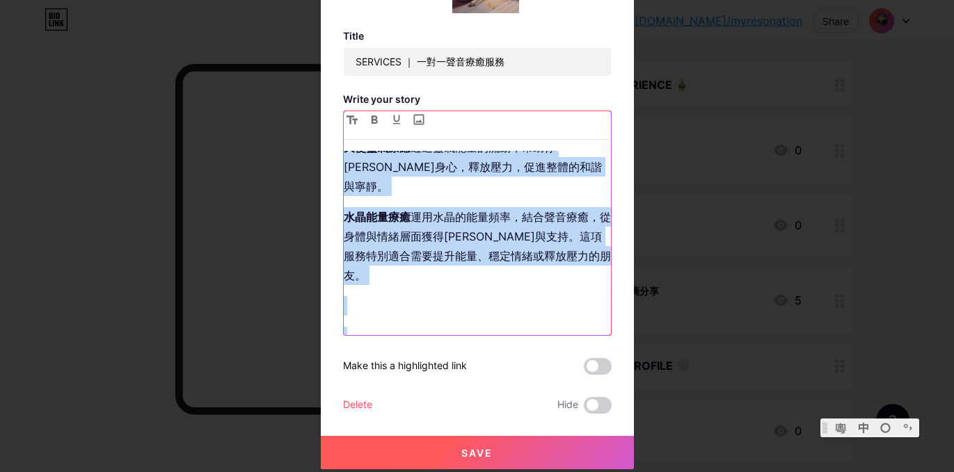
scroll to position [5155, 0]
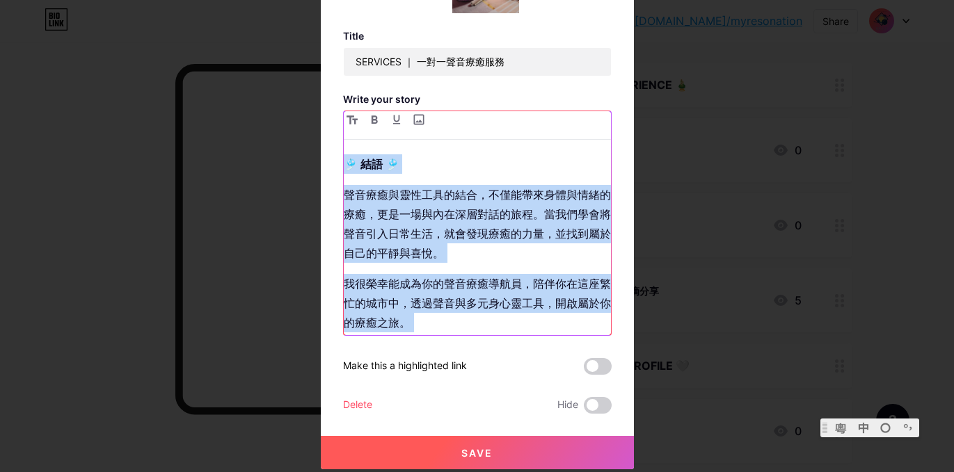
drag, startPoint x: 354, startPoint y: 236, endPoint x: 506, endPoint y: 385, distance: 212.5
click at [506, 385] on div "Title SERVICES ｜ 一對一聲音療癒服務 Write your story 聲音療癒與身心靈療癒服務 結合聲音療癒與多元靈性工具，這些服務專注於釋…" at bounding box center [477, 222] width 268 height 384
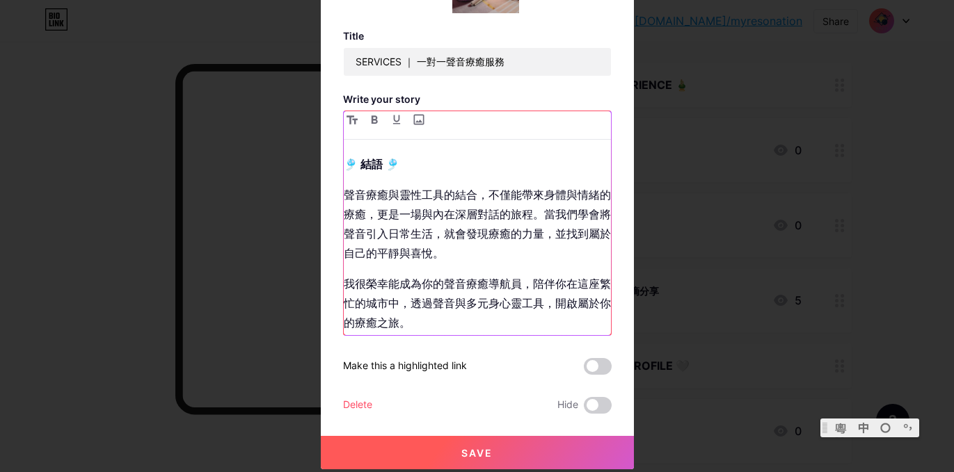
scroll to position [4326, 0]
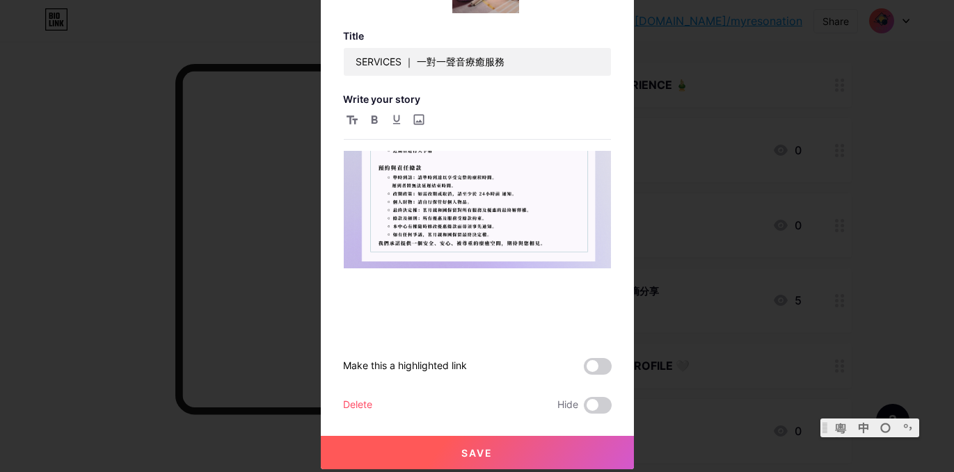
click at [495, 449] on button "Save" at bounding box center [477, 452] width 313 height 33
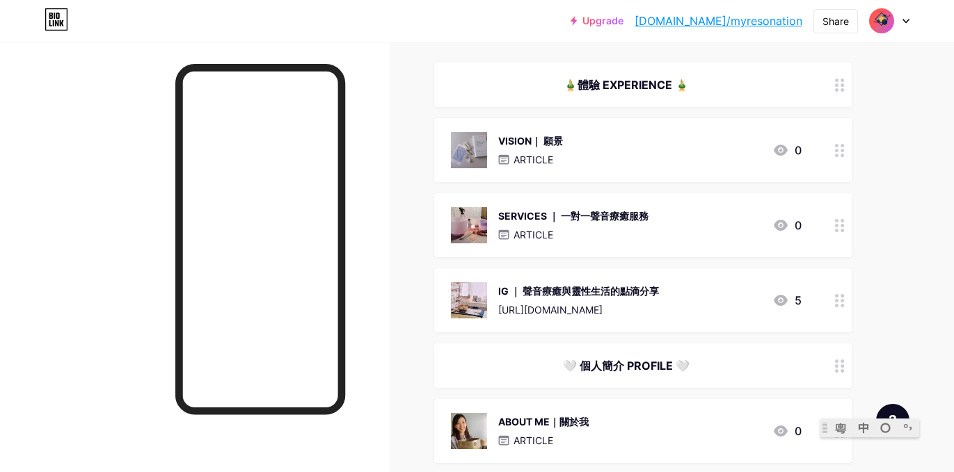
click at [838, 367] on icon at bounding box center [840, 366] width 10 height 13
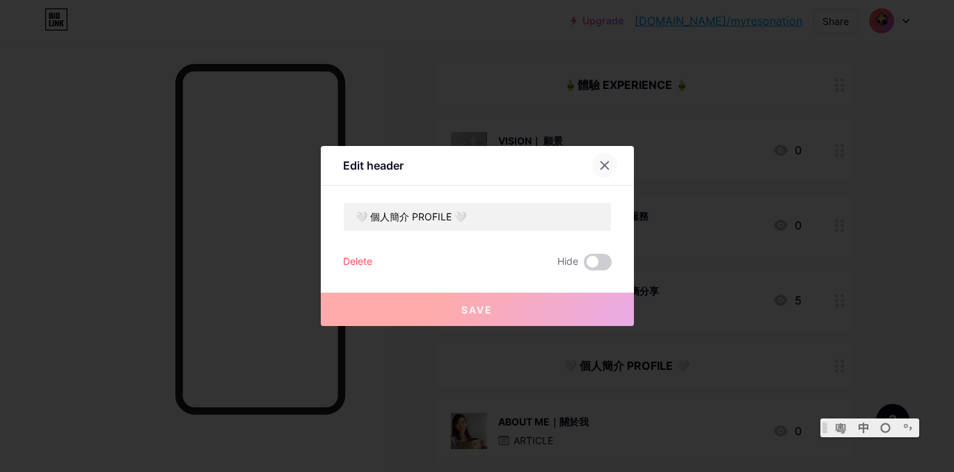
click at [604, 166] on icon at bounding box center [604, 166] width 8 height 8
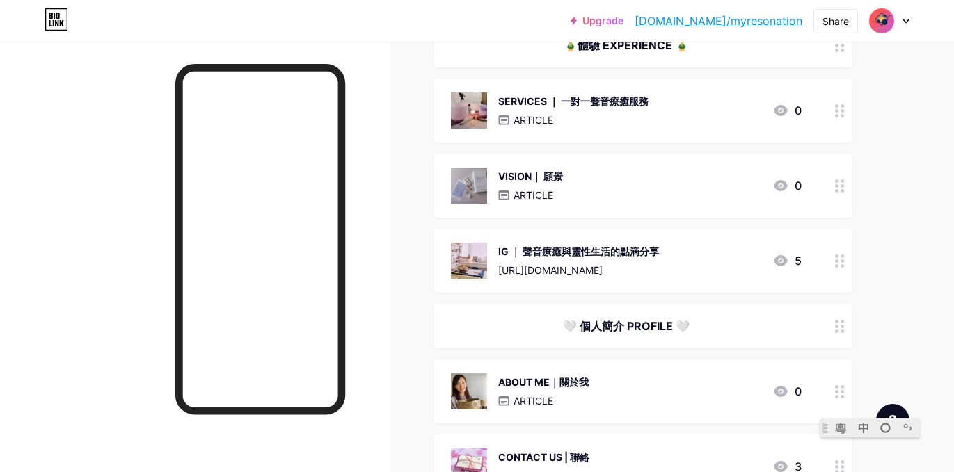
scroll to position [224, 0]
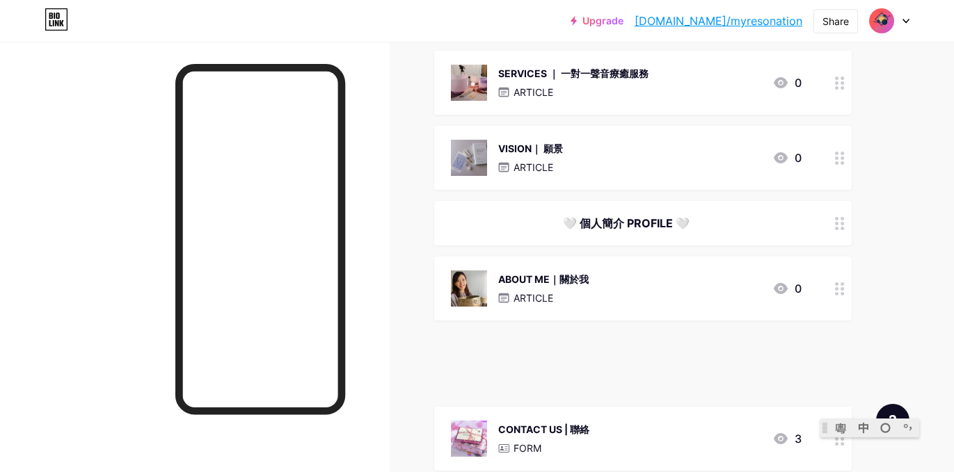
drag, startPoint x: 841, startPoint y: 233, endPoint x: 846, endPoint y: 370, distance: 137.1
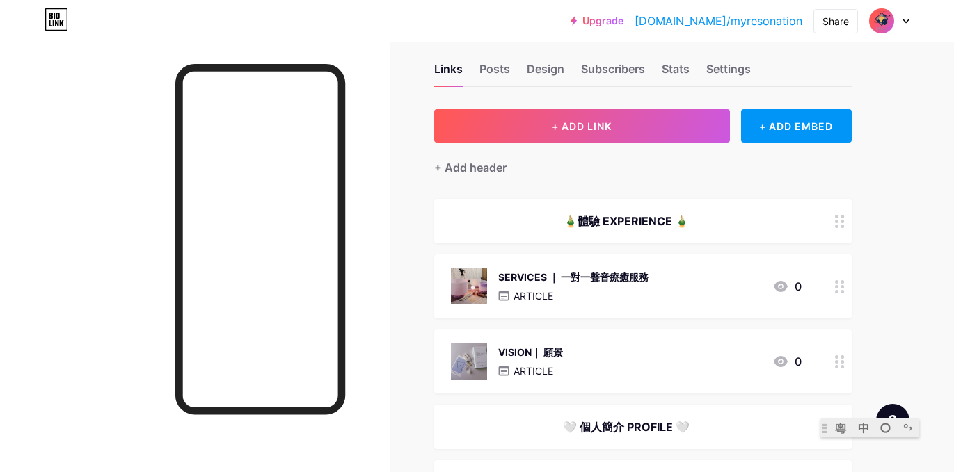
scroll to position [0, 0]
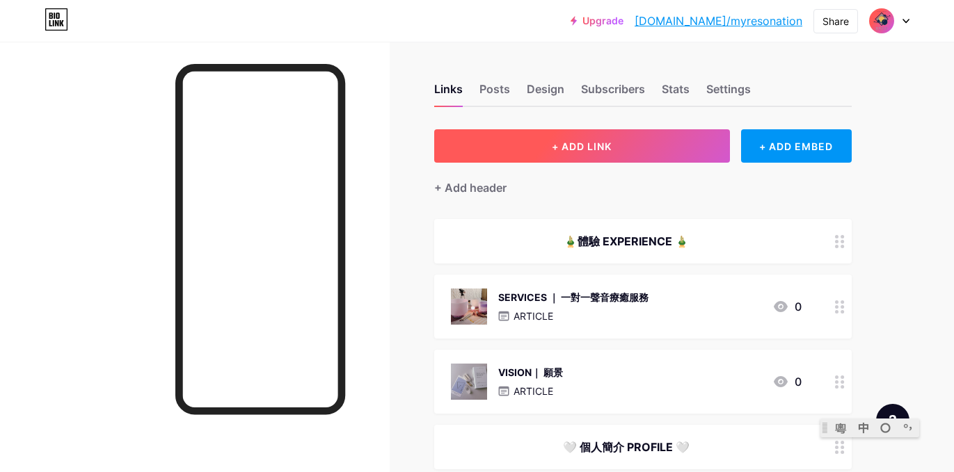
click at [549, 150] on button "+ ADD LINK" at bounding box center [582, 145] width 296 height 33
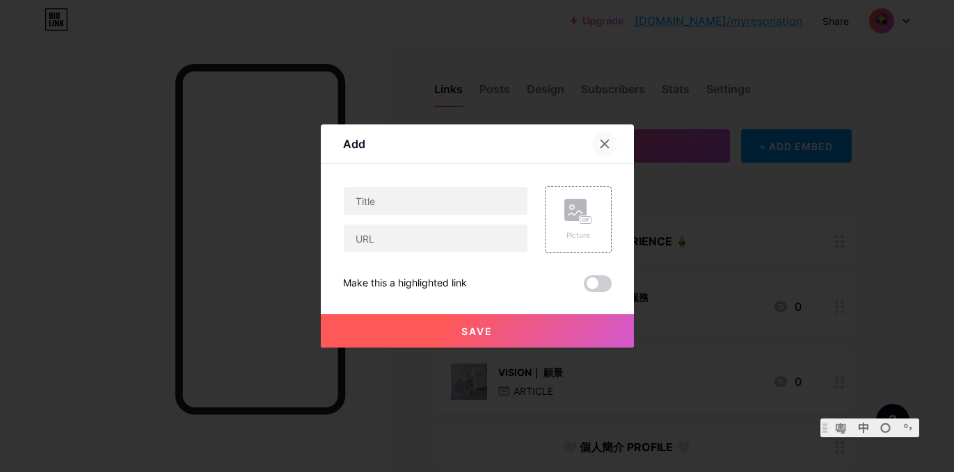
click at [602, 143] on icon at bounding box center [604, 143] width 11 height 11
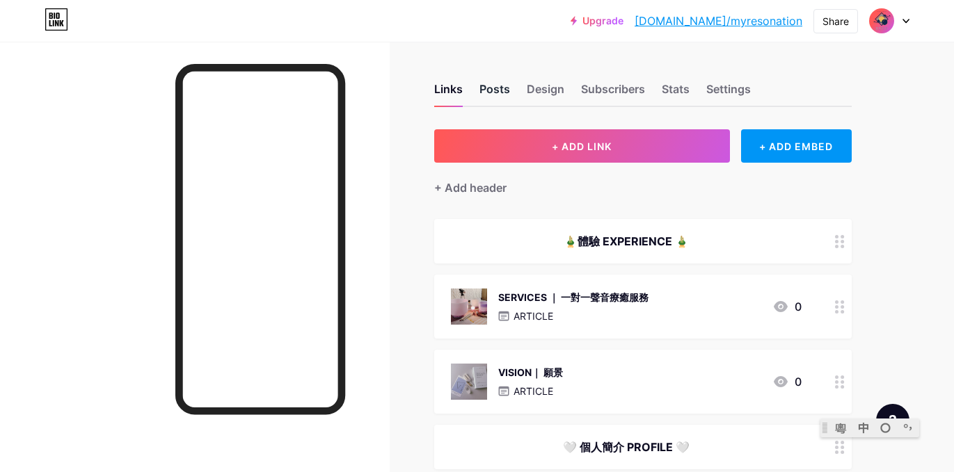
click at [504, 86] on div "Posts" at bounding box center [494, 93] width 31 height 25
click at [544, 93] on div "Design" at bounding box center [546, 93] width 38 height 25
click at [602, 94] on div "Subscribers" at bounding box center [613, 93] width 64 height 25
click at [439, 92] on div "Links" at bounding box center [448, 93] width 29 height 25
click at [762, 149] on div "+ ADD EMBED" at bounding box center [796, 145] width 111 height 33
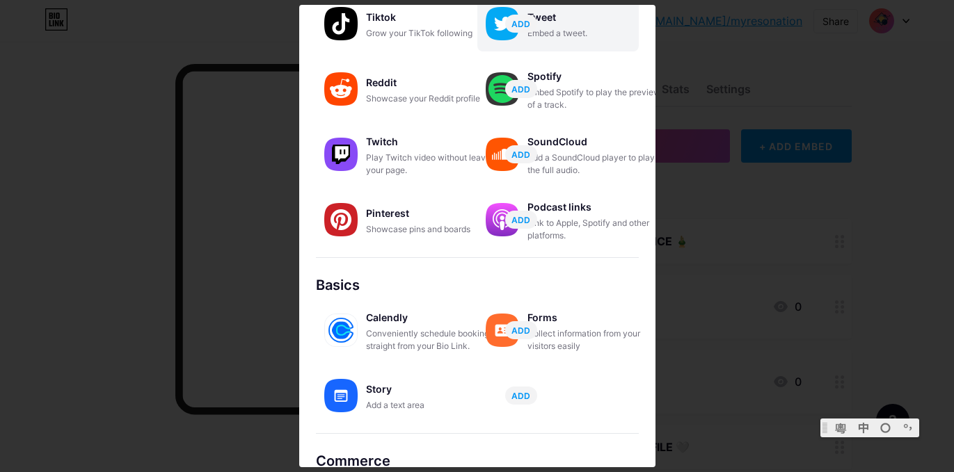
scroll to position [247, 0]
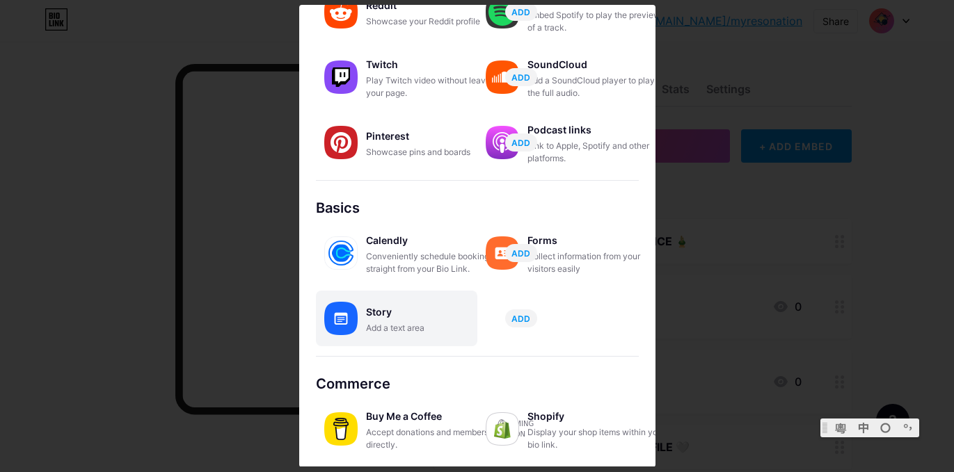
click at [394, 314] on div "Story" at bounding box center [435, 312] width 139 height 19
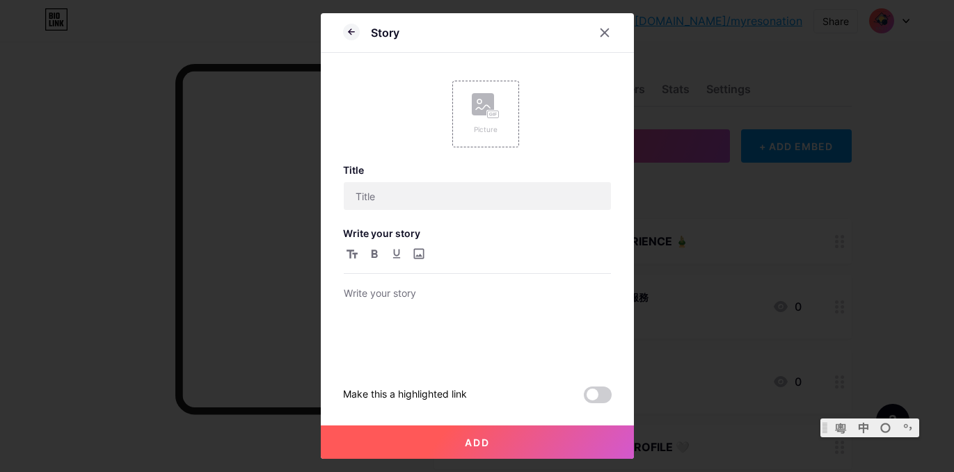
scroll to position [0, 0]
click at [456, 200] on input "text" at bounding box center [477, 196] width 267 height 28
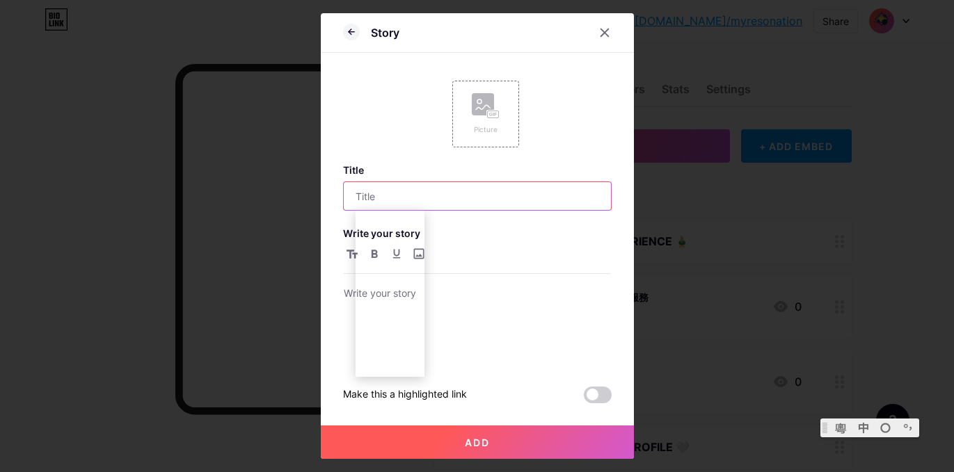
type input "更"
type input "EVENT ｜ 聲音療癒及身心藝術活動預約"
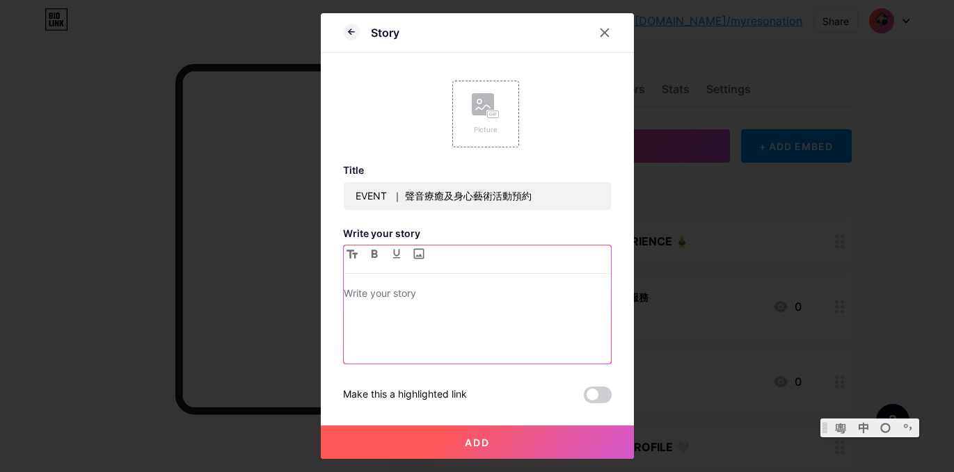
click at [442, 300] on p at bounding box center [477, 294] width 267 height 19
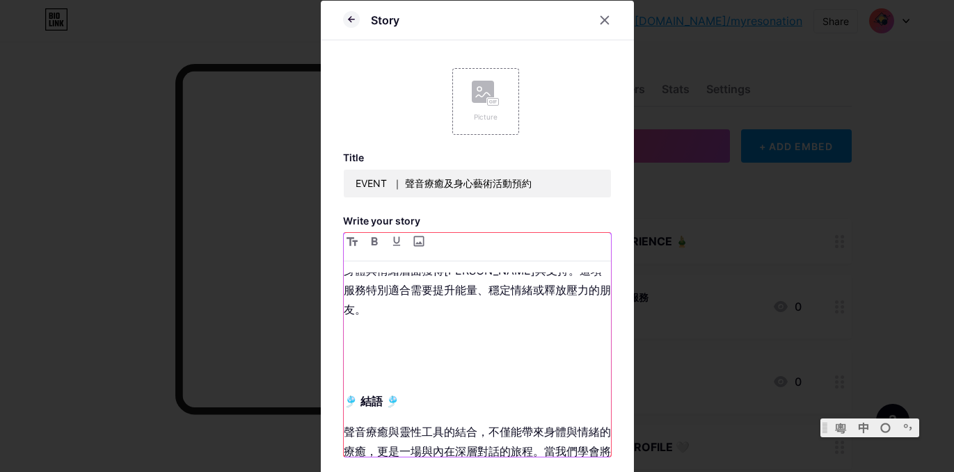
scroll to position [468, 0]
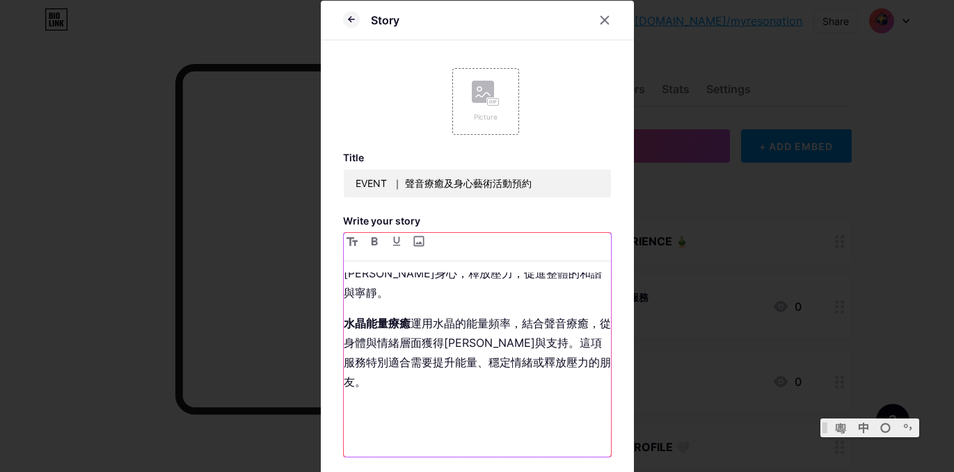
click at [420, 403] on p at bounding box center [477, 412] width 267 height 19
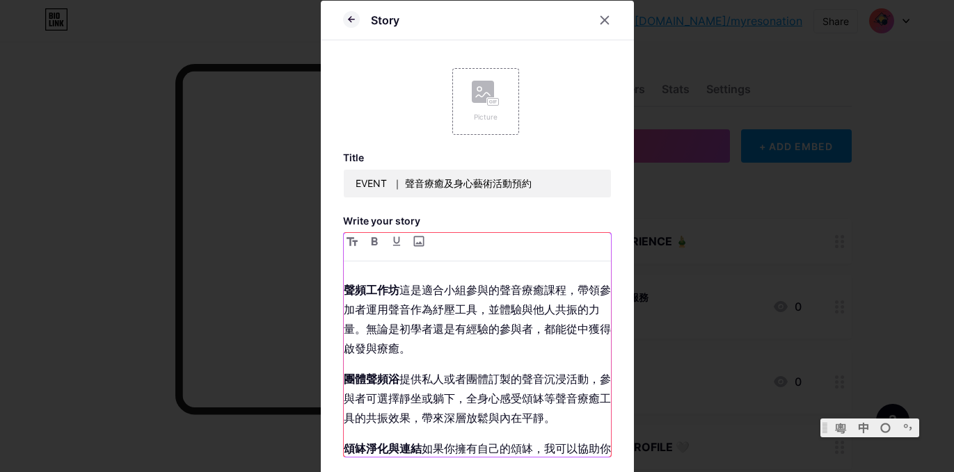
scroll to position [0, 0]
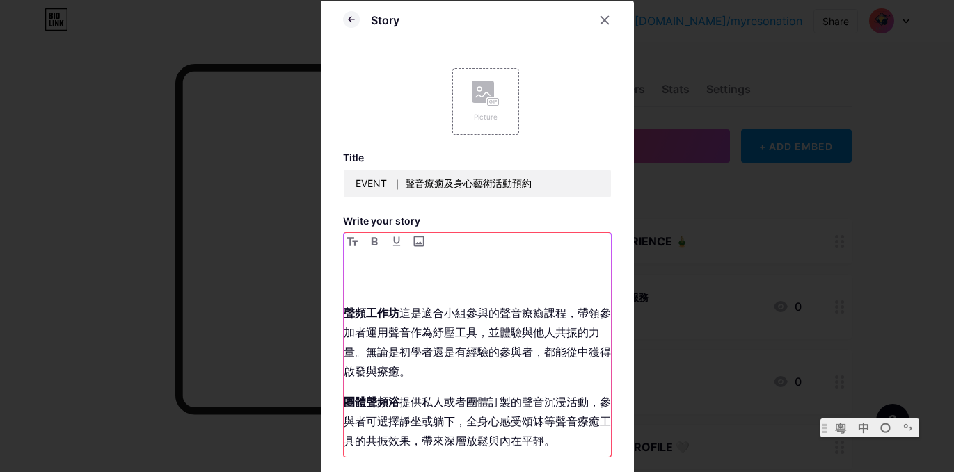
click at [415, 276] on p at bounding box center [477, 282] width 267 height 19
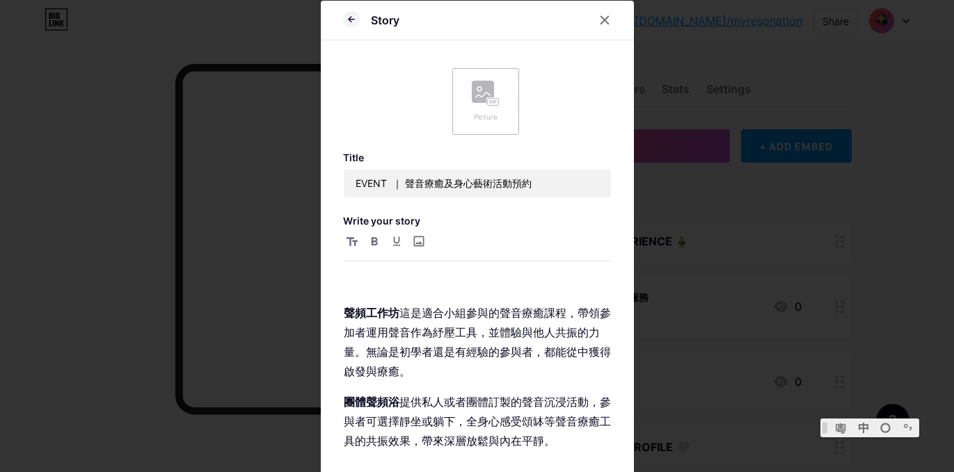
click at [487, 90] on rect at bounding box center [483, 92] width 22 height 22
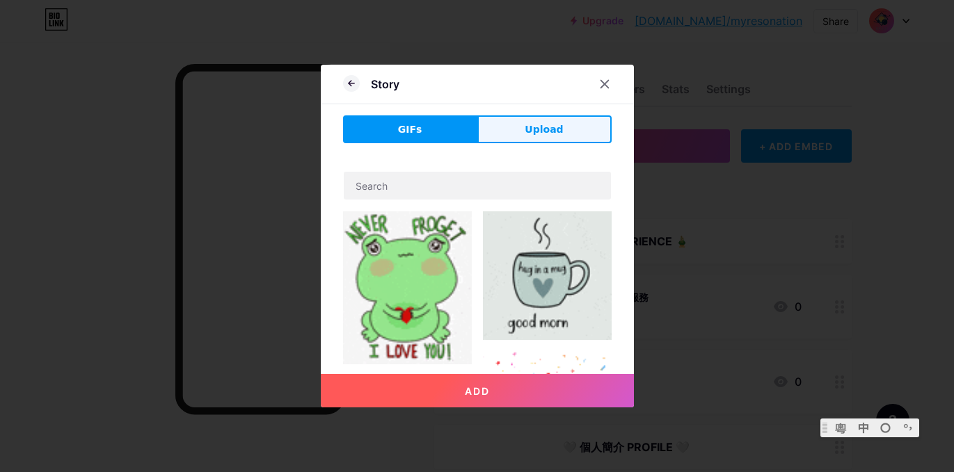
click at [515, 133] on button "Upload" at bounding box center [544, 129] width 134 height 28
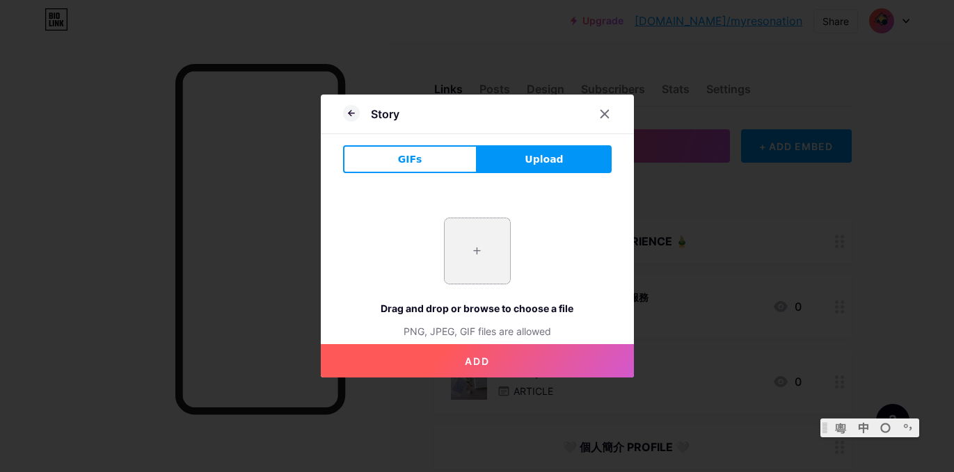
click at [477, 241] on input "file" at bounding box center [476, 250] width 65 height 65
click at [538, 163] on span "Upload" at bounding box center [543, 159] width 38 height 15
click at [489, 361] on button "Add" at bounding box center [477, 360] width 313 height 33
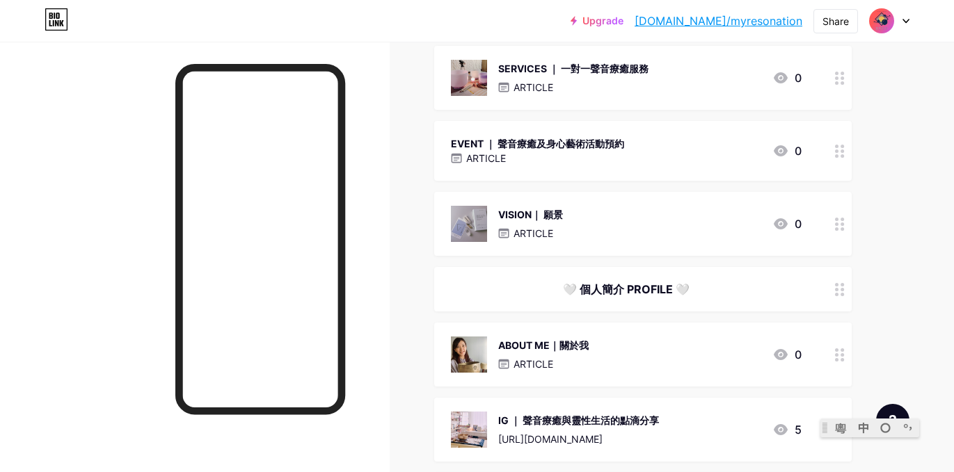
scroll to position [232, 0]
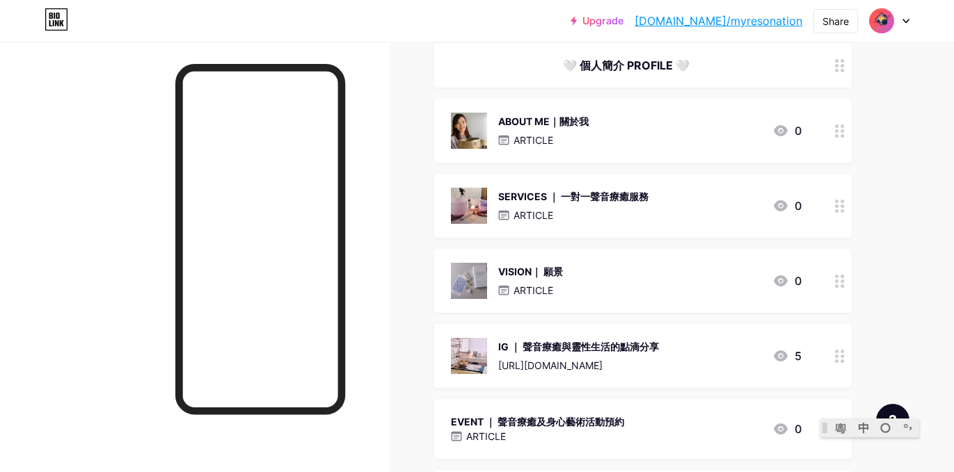
drag, startPoint x: 826, startPoint y: 414, endPoint x: 835, endPoint y: 261, distance: 153.3
click at [835, 261] on span "🎍體驗 EXPERIENCE 🎍 🤍 個人簡介 PROFILE 🤍 ABOUT ME｜關於我 ARTICLE 0 SERVICES ｜ 一對一聲音療癒服務 A…" at bounding box center [642, 363] width 417 height 753
drag, startPoint x: 833, startPoint y: 418, endPoint x: 13, endPoint y: 0, distance: 921.1
click at [833, 419] on iframe at bounding box center [869, 428] width 99 height 19
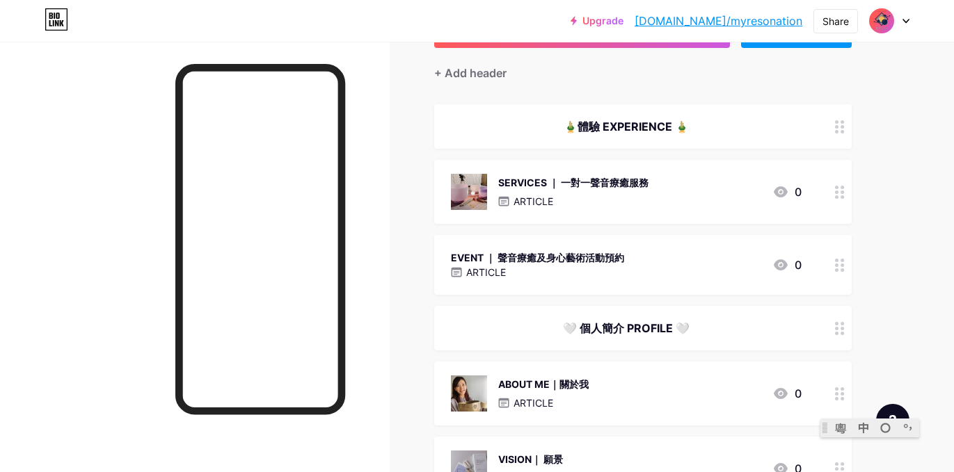
scroll to position [0, 0]
